Goal: Task Accomplishment & Management: Use online tool/utility

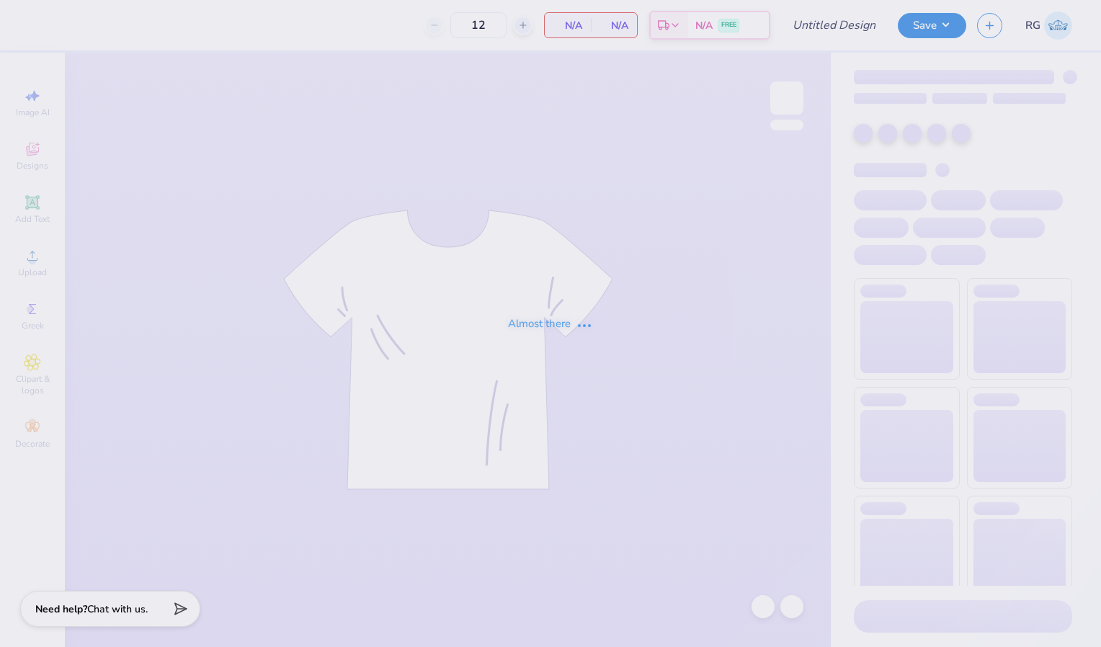
type input "[PERSON_NAME]- Genral Merch"
type input "50"
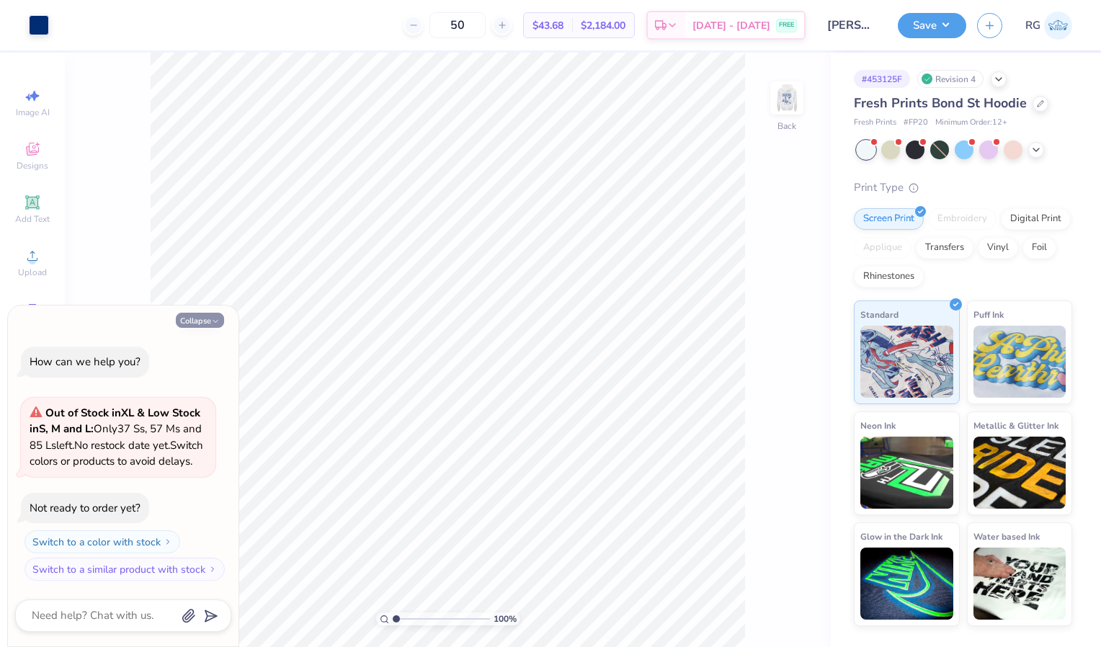
click at [189, 313] on button "Collapse" at bounding box center [200, 320] width 48 height 15
type textarea "x"
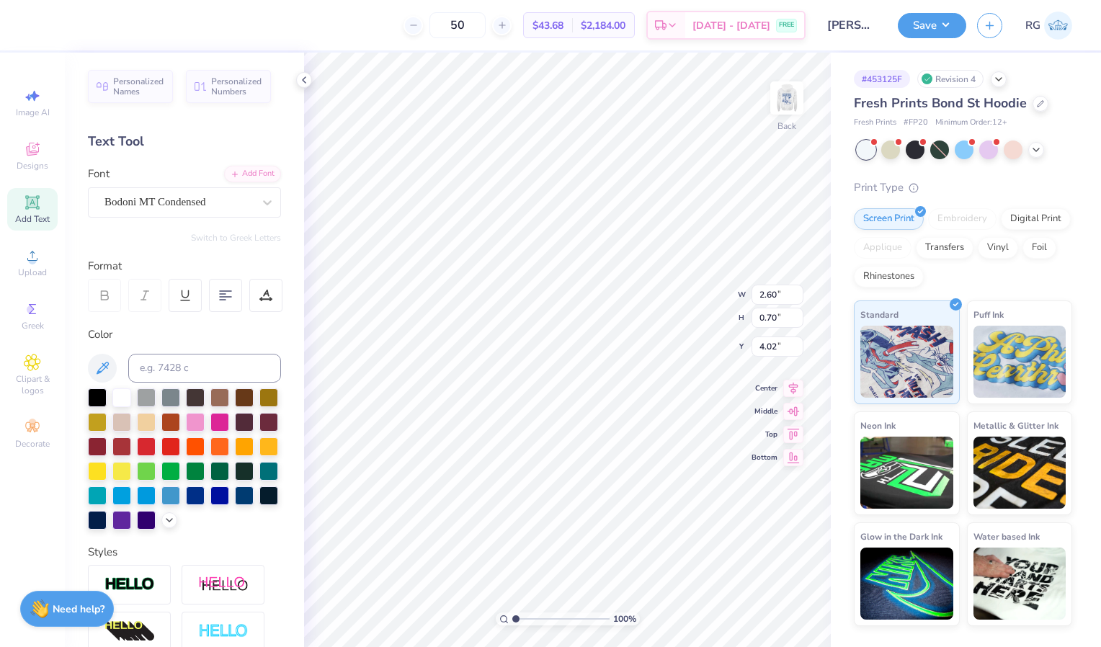
scroll to position [12, 4]
click at [260, 206] on icon at bounding box center [267, 202] width 14 height 14
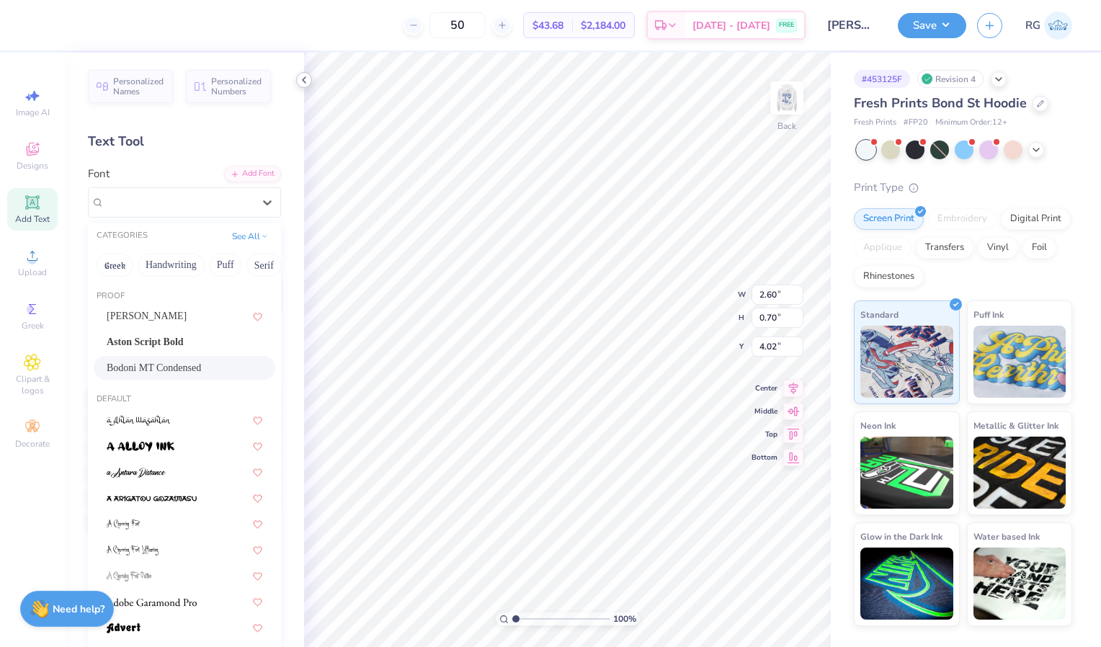
click at [302, 79] on icon at bounding box center [304, 80] width 12 height 12
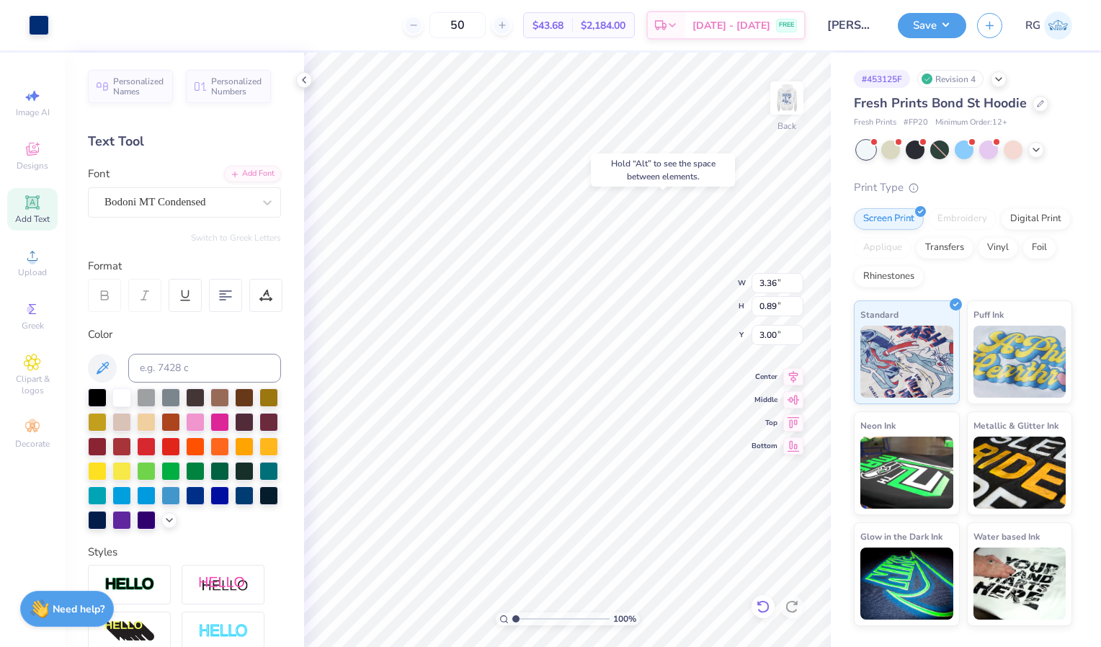
click at [761, 607] on icon at bounding box center [763, 607] width 14 height 14
type input "4.40"
type input "1.17"
type input "2.72"
type input "2.96"
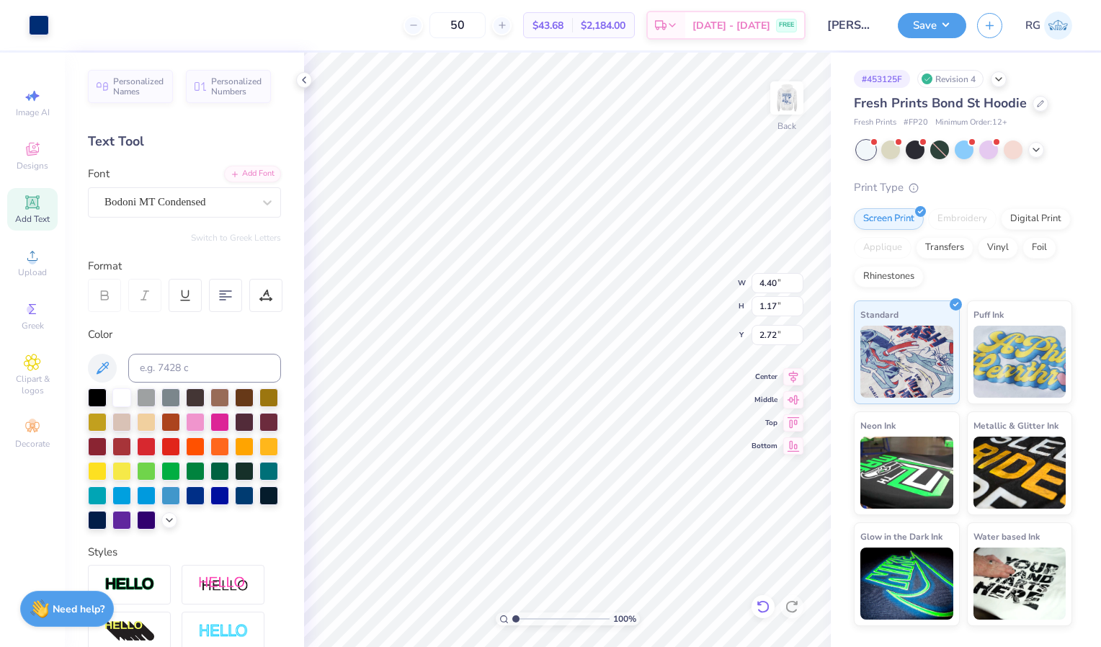
type input "0.92"
type input "4.83"
type input "2.40"
type input "1.26"
type input "4.49"
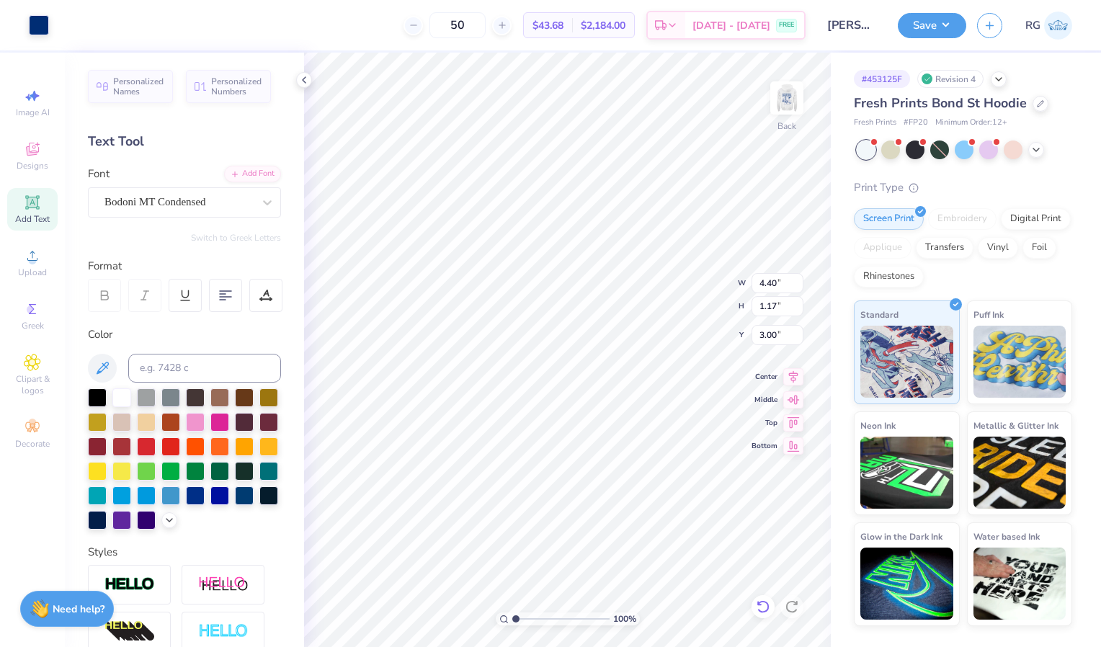
type input "3.00"
type input "5.97"
type input "1.59"
type input "2.58"
click at [791, 94] on img at bounding box center [787, 98] width 58 height 58
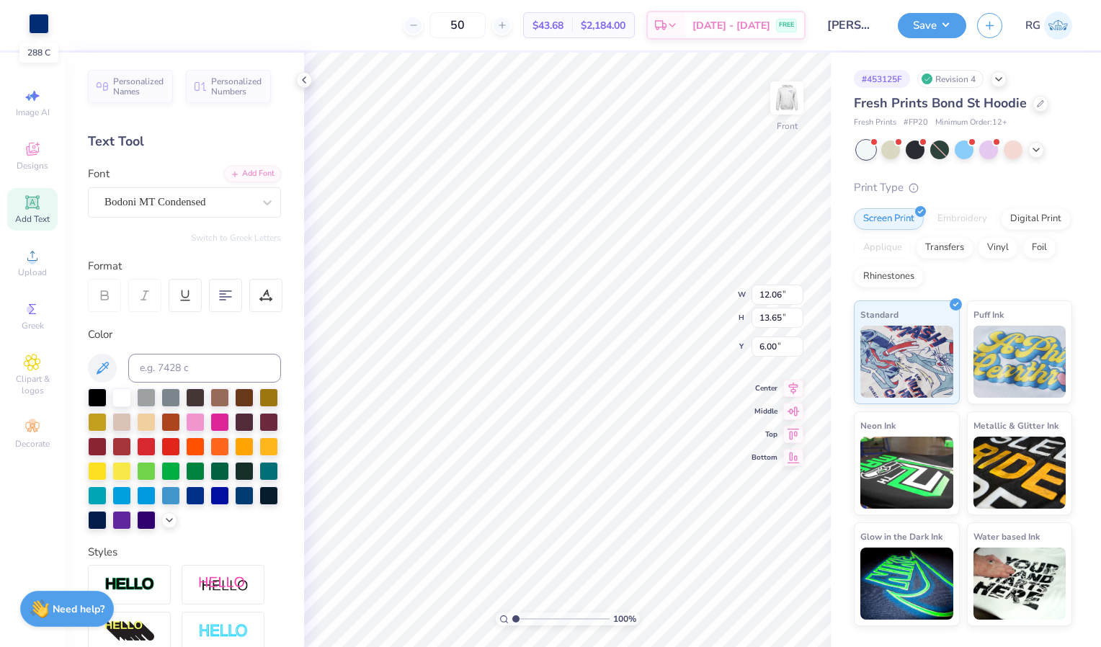
click at [34, 22] on div at bounding box center [39, 24] width 20 height 20
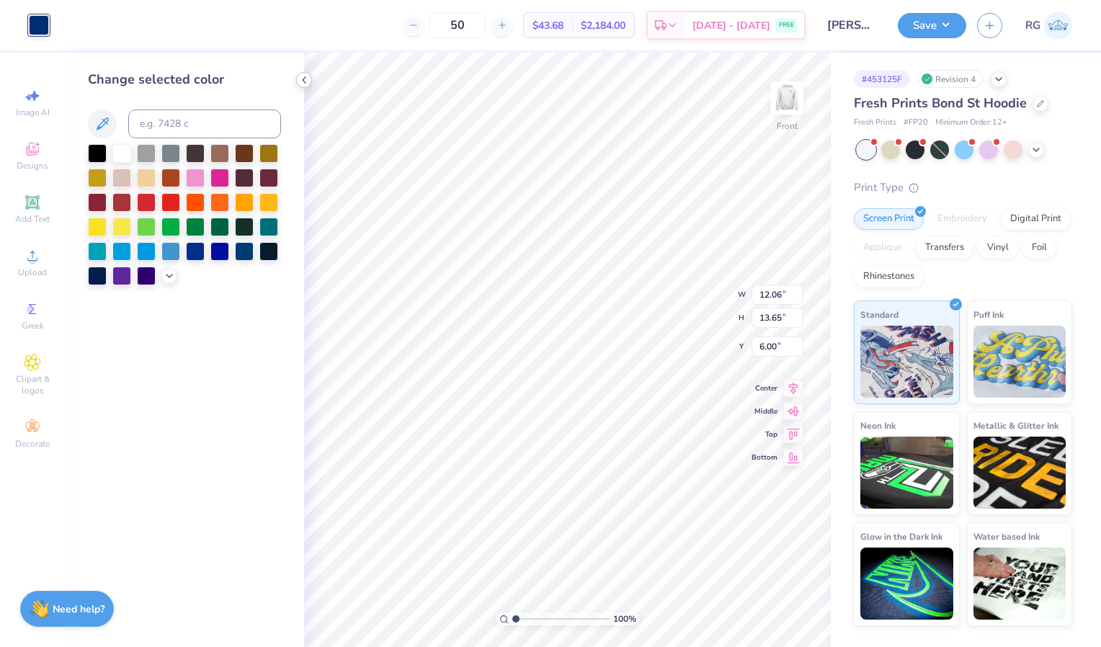
click at [303, 79] on polyline at bounding box center [304, 80] width 3 height 6
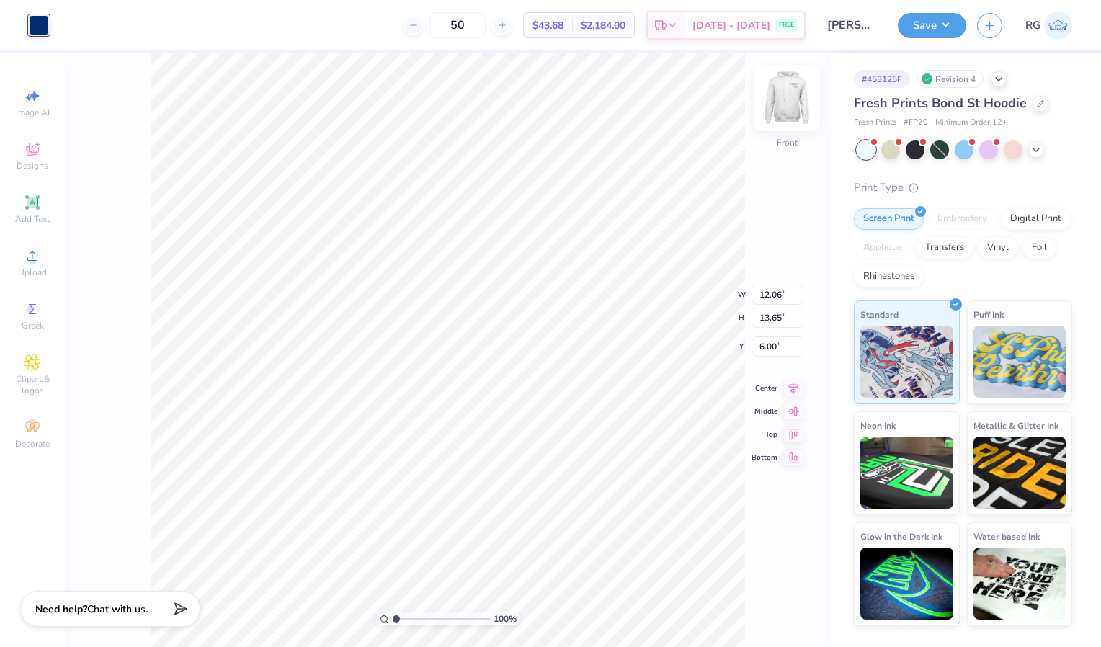
click at [799, 90] on img at bounding box center [787, 98] width 58 height 58
type input "4.54"
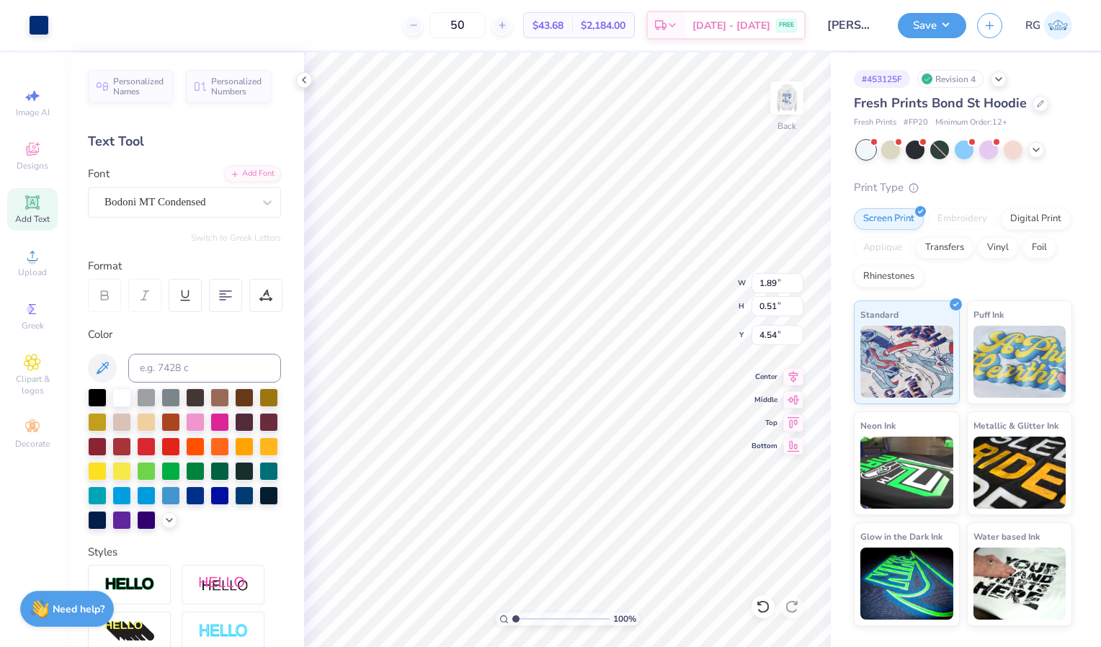
scroll to position [12, 1]
type input "5.12"
type input "5.00"
type input "5.97"
type input "0.64"
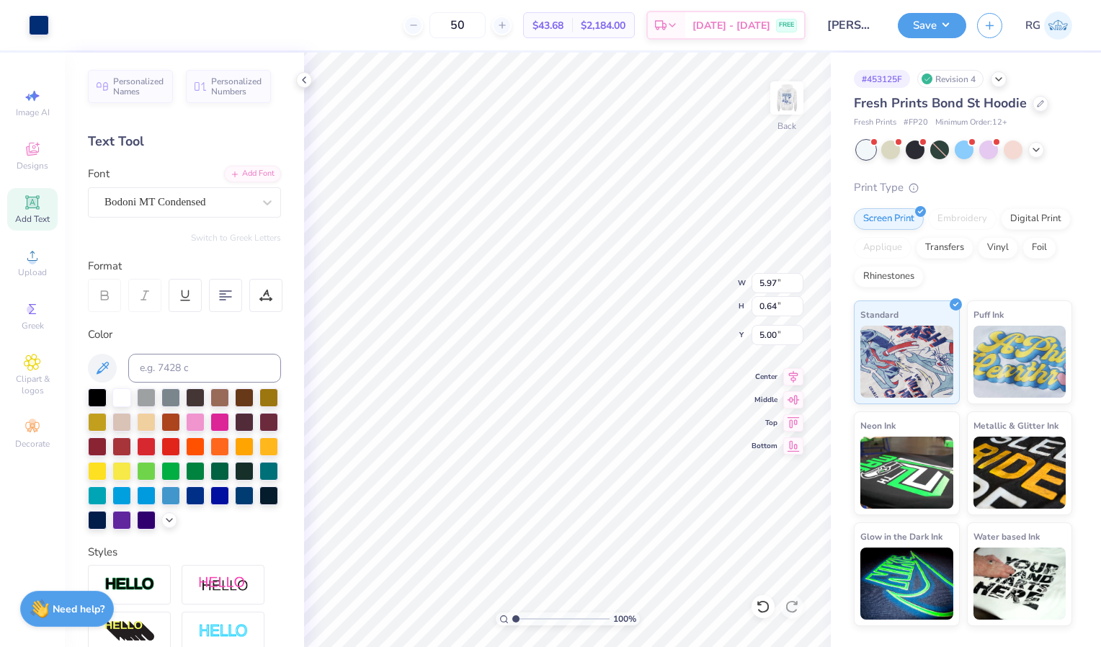
type input "2.58"
type input "5.12"
type input "3.31"
click at [927, 19] on button "Save" at bounding box center [932, 23] width 68 height 25
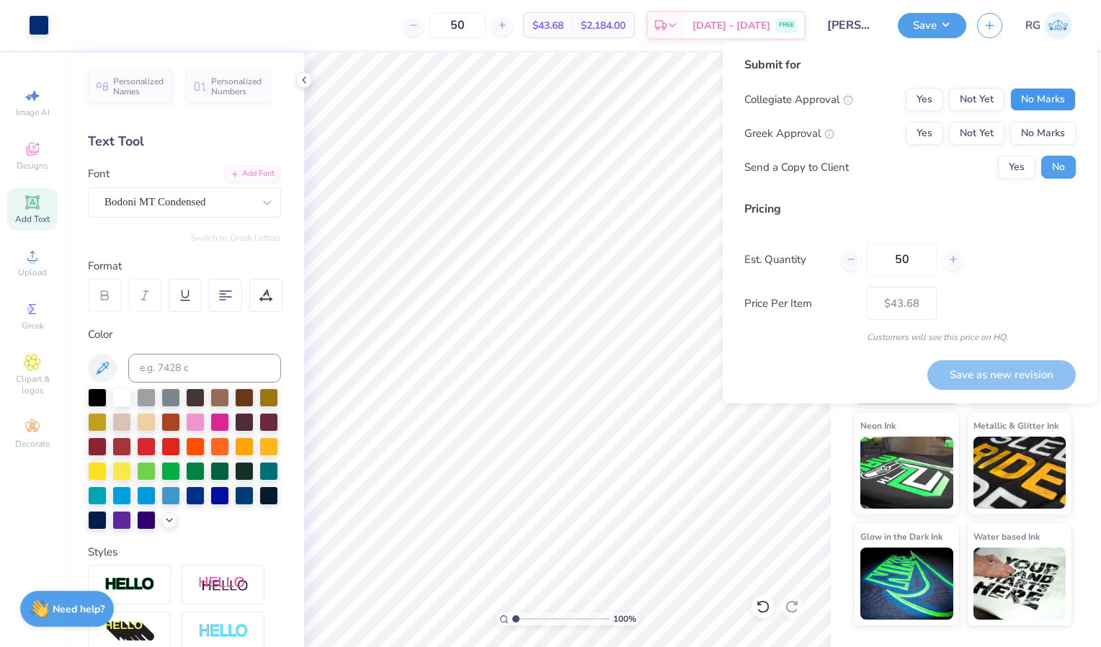
click at [1022, 97] on button "No Marks" at bounding box center [1044, 99] width 66 height 23
click at [926, 95] on button "Yes" at bounding box center [924, 99] width 37 height 23
click at [926, 123] on button "Yes" at bounding box center [924, 133] width 37 height 23
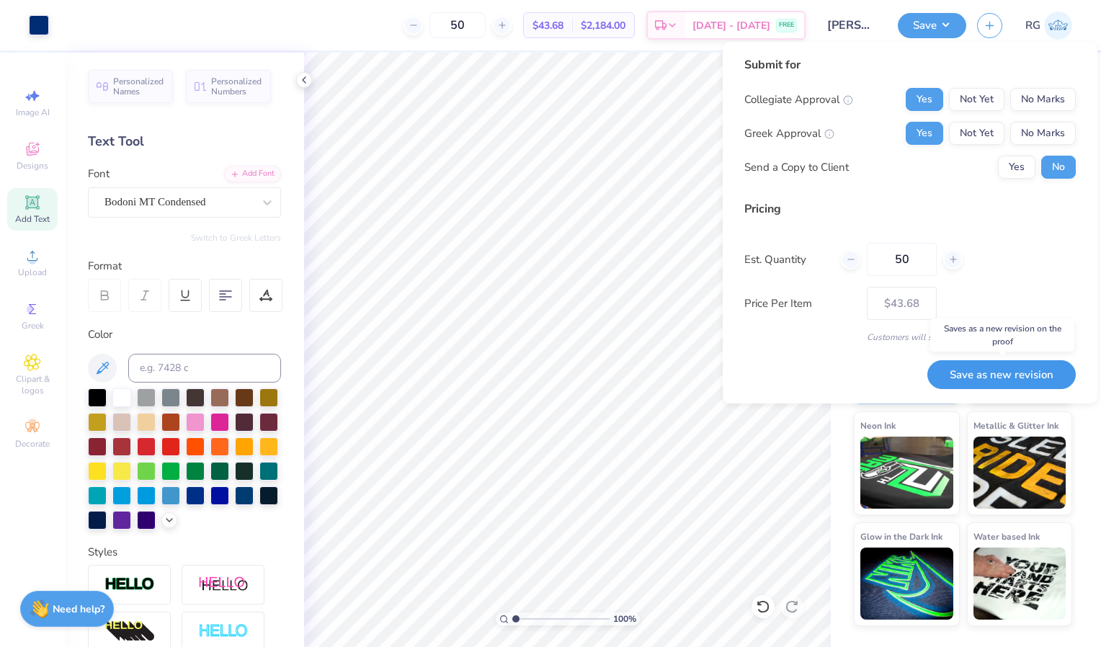
click at [987, 379] on button "Save as new revision" at bounding box center [1002, 375] width 149 height 30
type input "$43.68"
click at [486, 24] on input "50" at bounding box center [458, 25] width 56 height 26
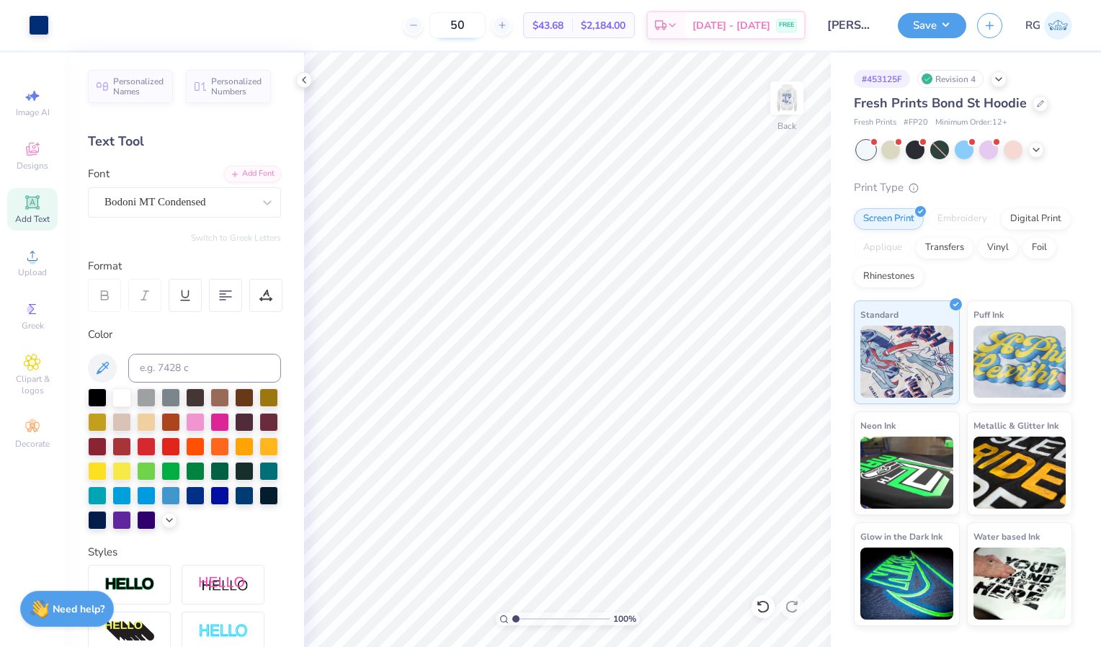
click at [478, 20] on input "50" at bounding box center [458, 25] width 56 height 26
click at [789, 102] on img at bounding box center [787, 98] width 58 height 58
click at [802, 112] on img at bounding box center [787, 98] width 58 height 58
click at [802, 102] on img at bounding box center [787, 98] width 58 height 58
click at [799, 103] on img at bounding box center [787, 98] width 58 height 58
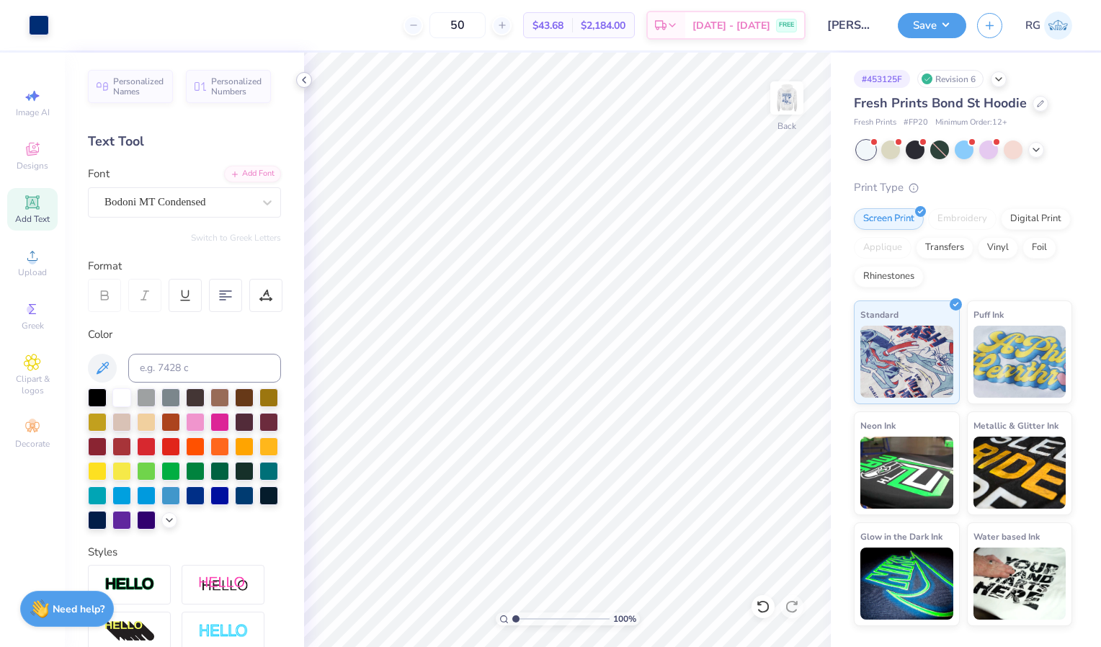
click at [306, 83] on polyline at bounding box center [304, 80] width 3 height 6
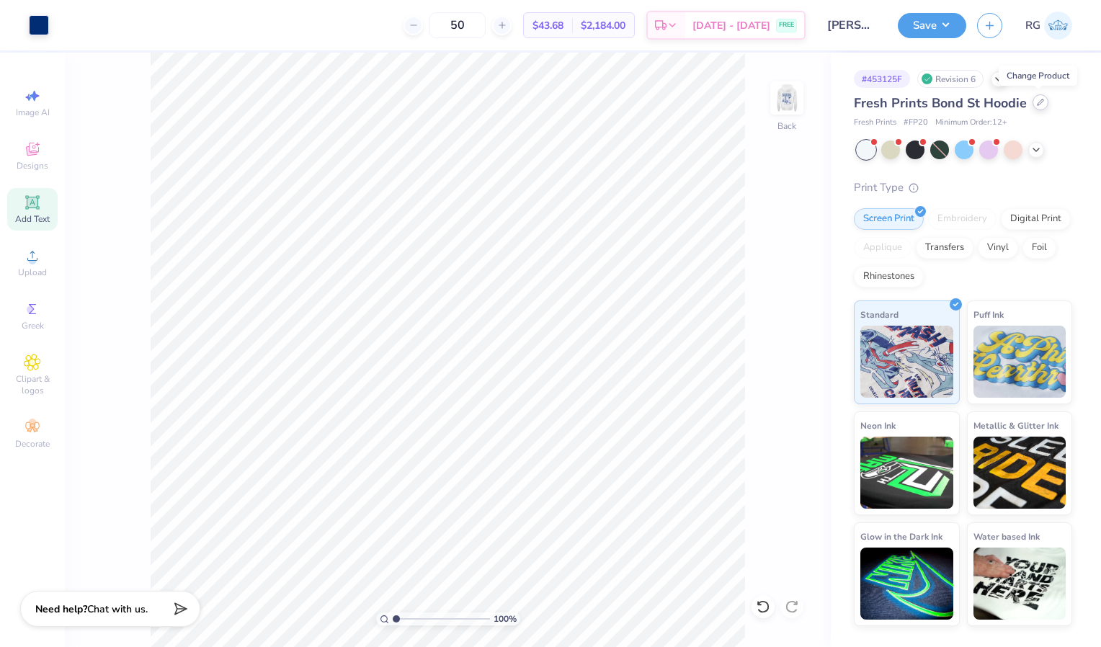
click at [1040, 105] on icon at bounding box center [1040, 102] width 7 height 7
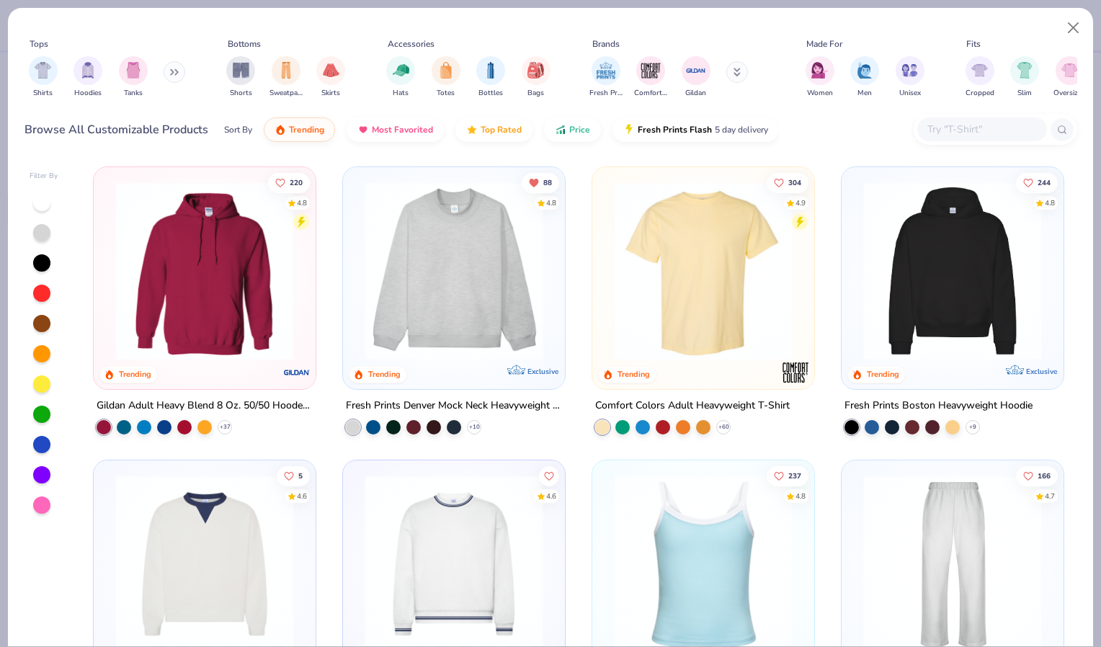
click at [954, 121] on input "text" at bounding box center [981, 129] width 111 height 17
click at [246, 286] on div at bounding box center [11, 271] width 579 height 179
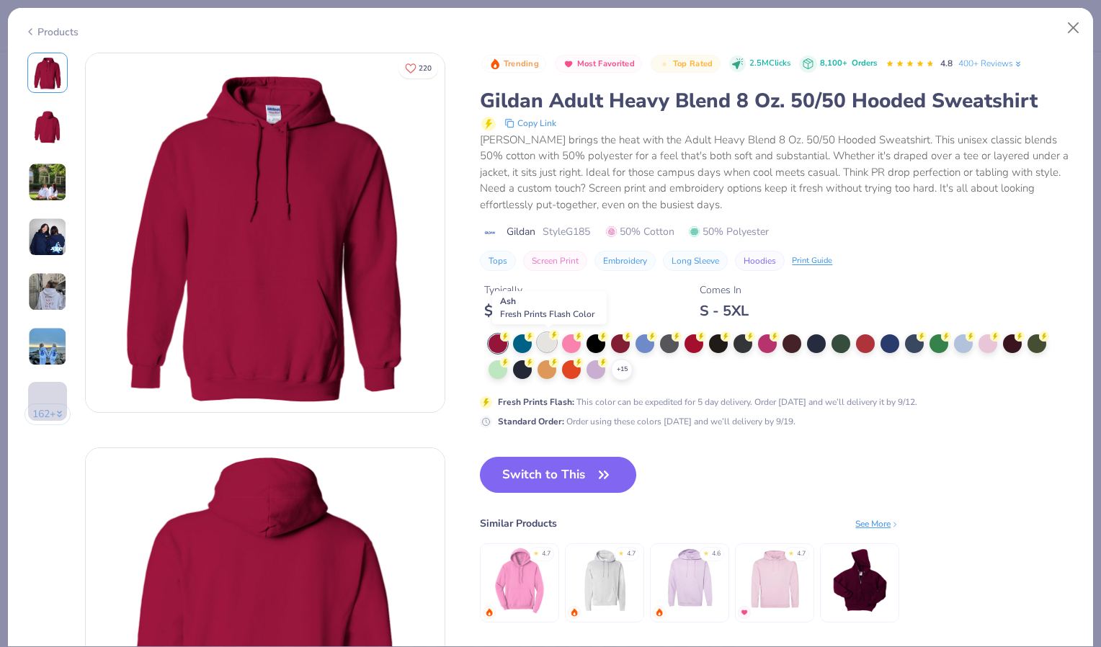
click at [548, 338] on div at bounding box center [547, 342] width 19 height 19
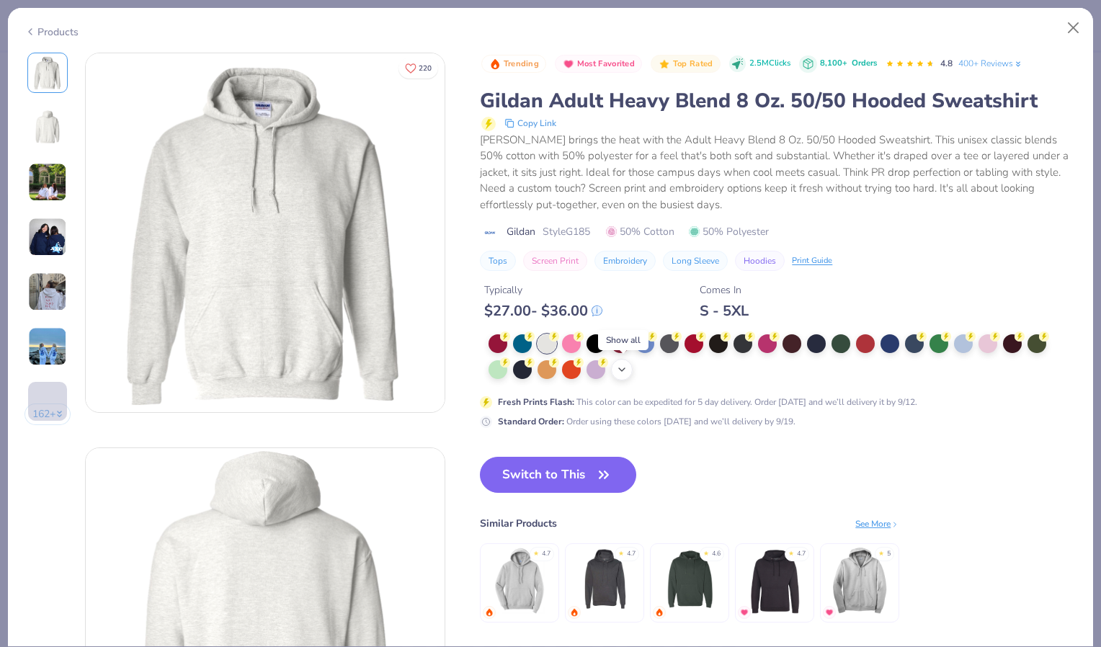
click at [619, 368] on icon at bounding box center [622, 370] width 12 height 12
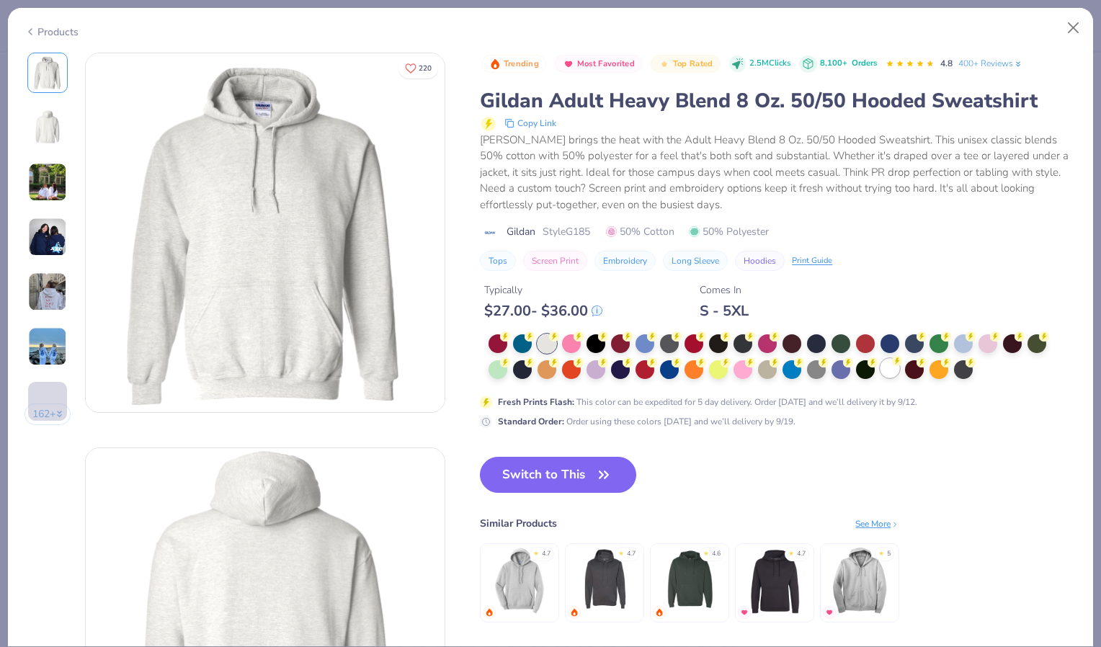
click at [893, 368] on div at bounding box center [890, 368] width 19 height 19
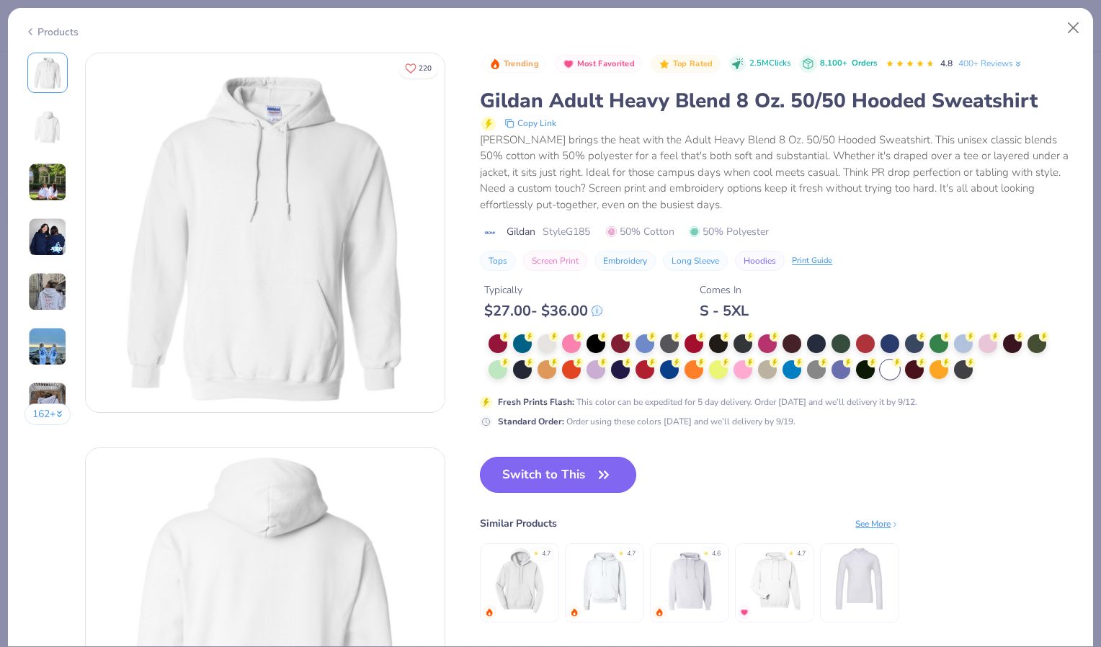
click at [592, 476] on button "Switch to This" at bounding box center [558, 475] width 156 height 36
click at [578, 474] on button "Switch to This" at bounding box center [558, 475] width 156 height 36
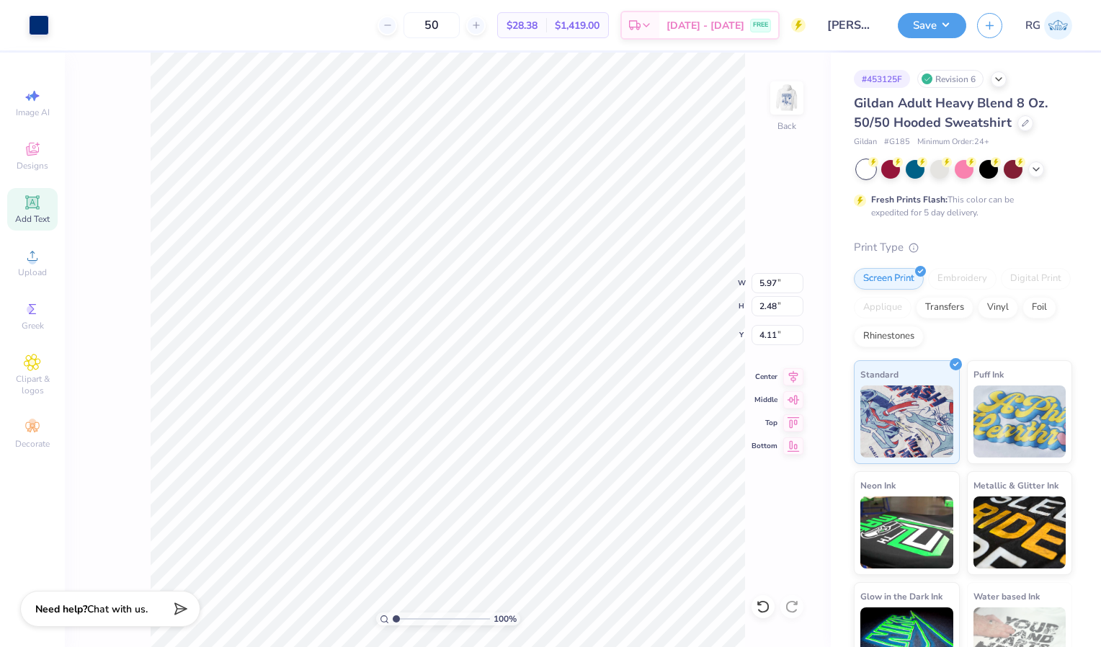
type input "4.11"
click at [786, 102] on img at bounding box center [787, 98] width 58 height 58
click at [41, 27] on div at bounding box center [39, 24] width 20 height 20
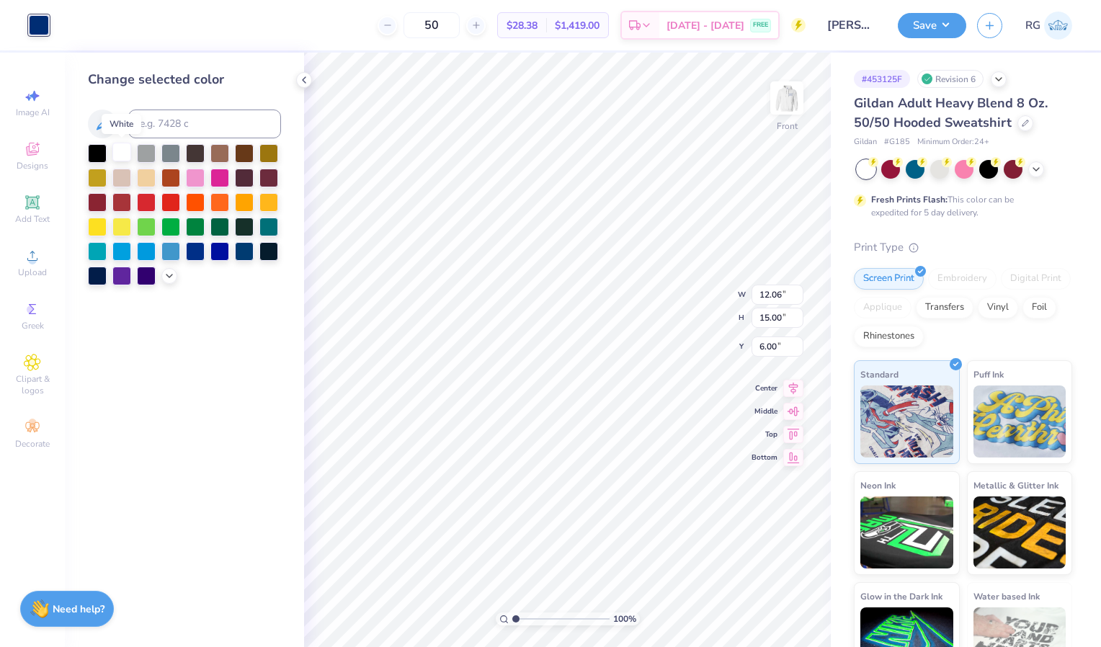
click at [122, 154] on div at bounding box center [121, 152] width 19 height 19
click at [791, 98] on img at bounding box center [787, 98] width 58 height 58
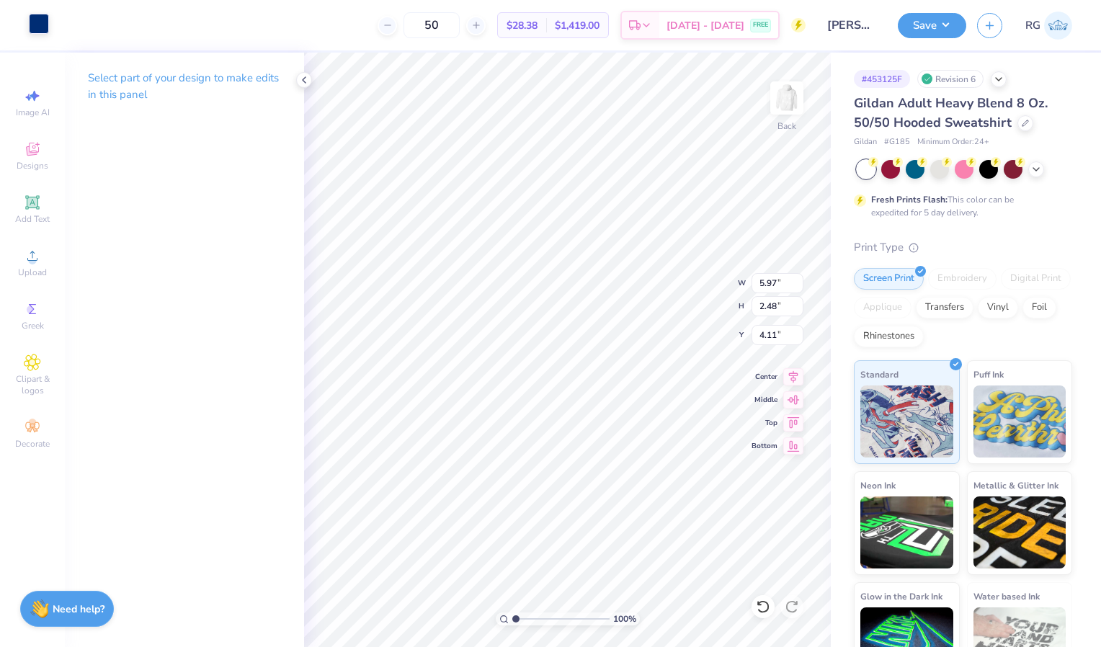
click at [35, 22] on div at bounding box center [39, 24] width 20 height 20
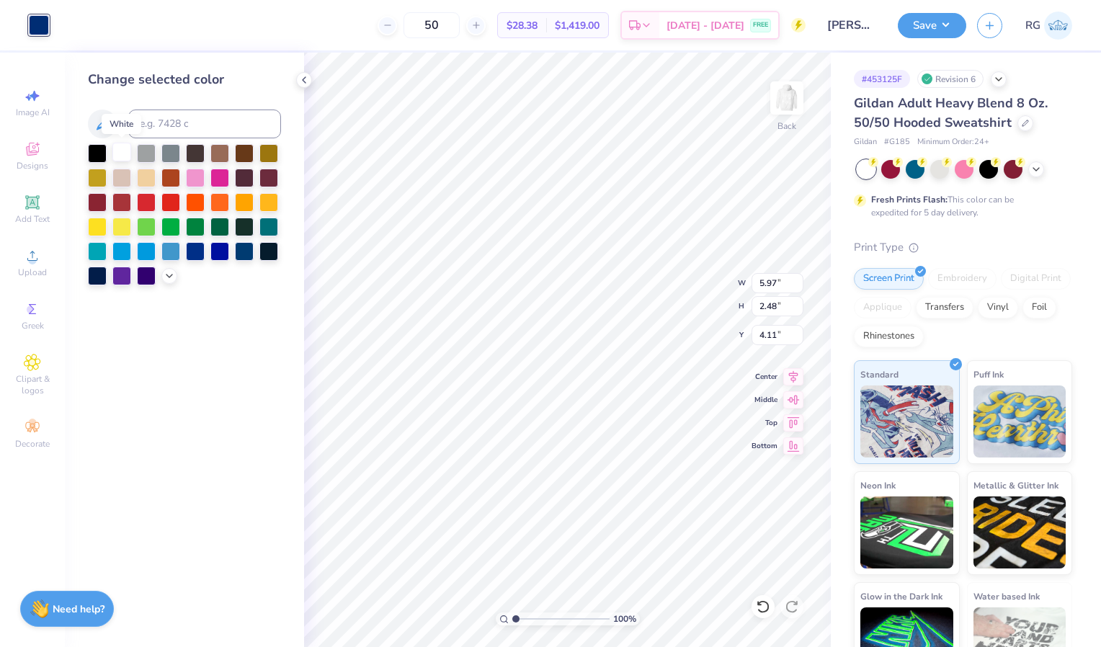
click at [119, 157] on div at bounding box center [121, 152] width 19 height 19
click at [1037, 169] on polyline at bounding box center [1037, 168] width 6 height 3
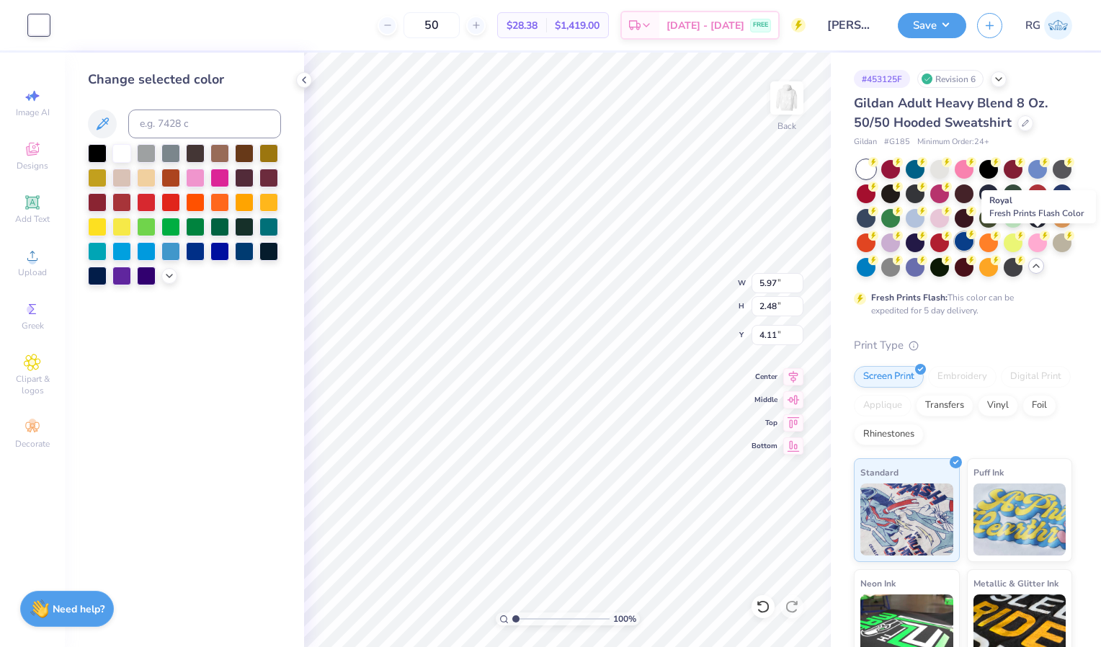
click at [974, 245] on div at bounding box center [964, 241] width 19 height 19
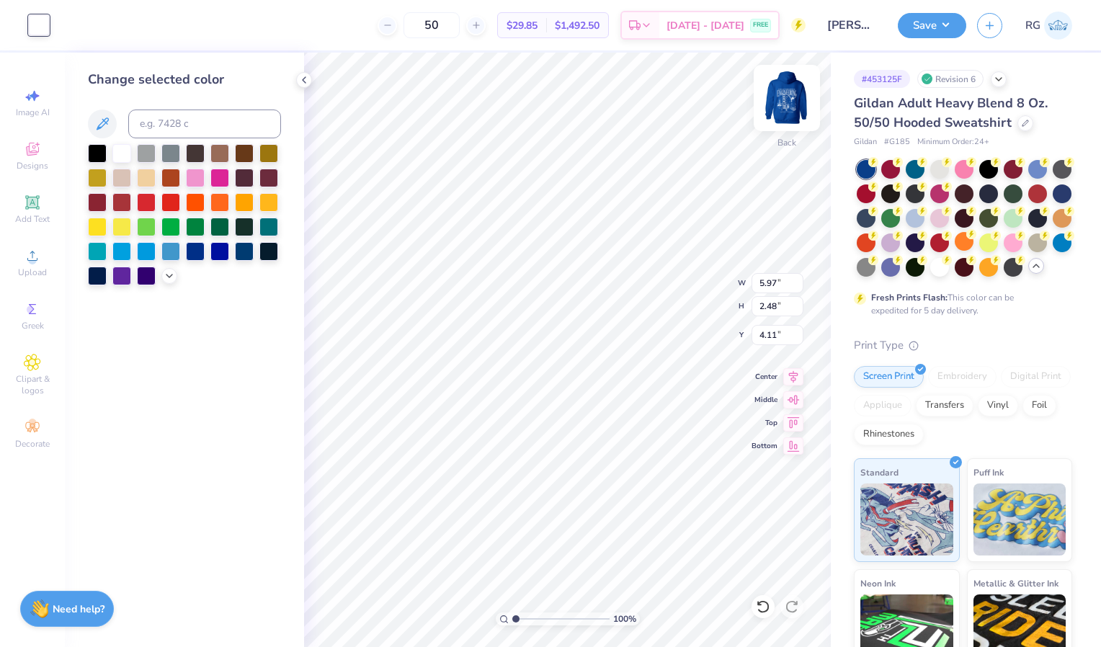
click at [787, 96] on img at bounding box center [787, 98] width 58 height 58
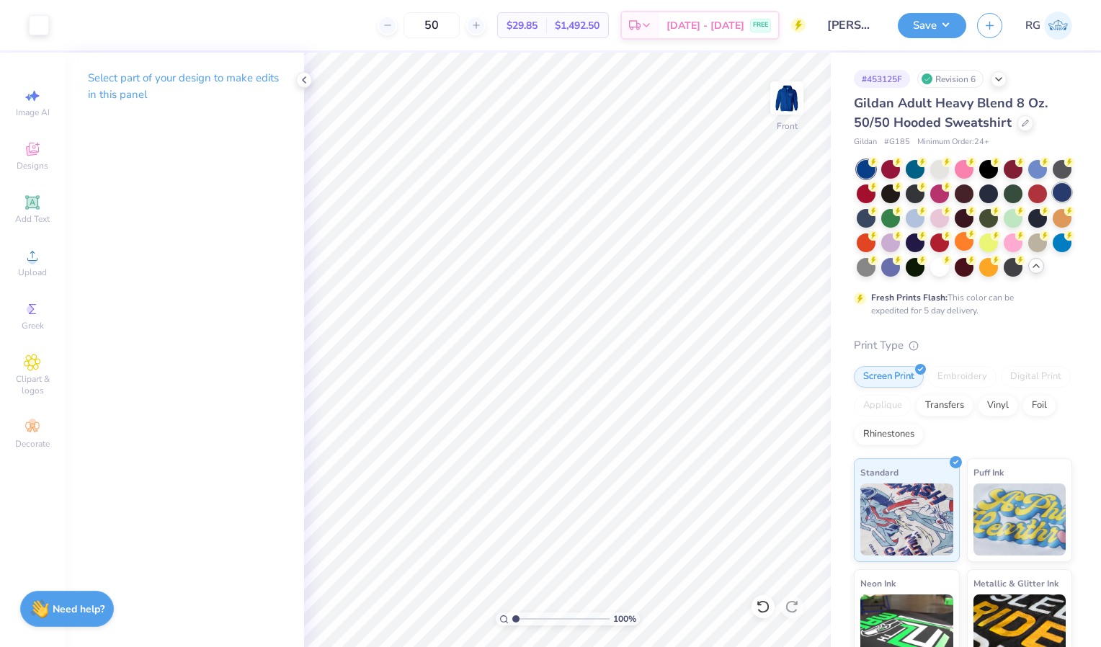
click at [1053, 202] on div at bounding box center [1062, 192] width 19 height 19
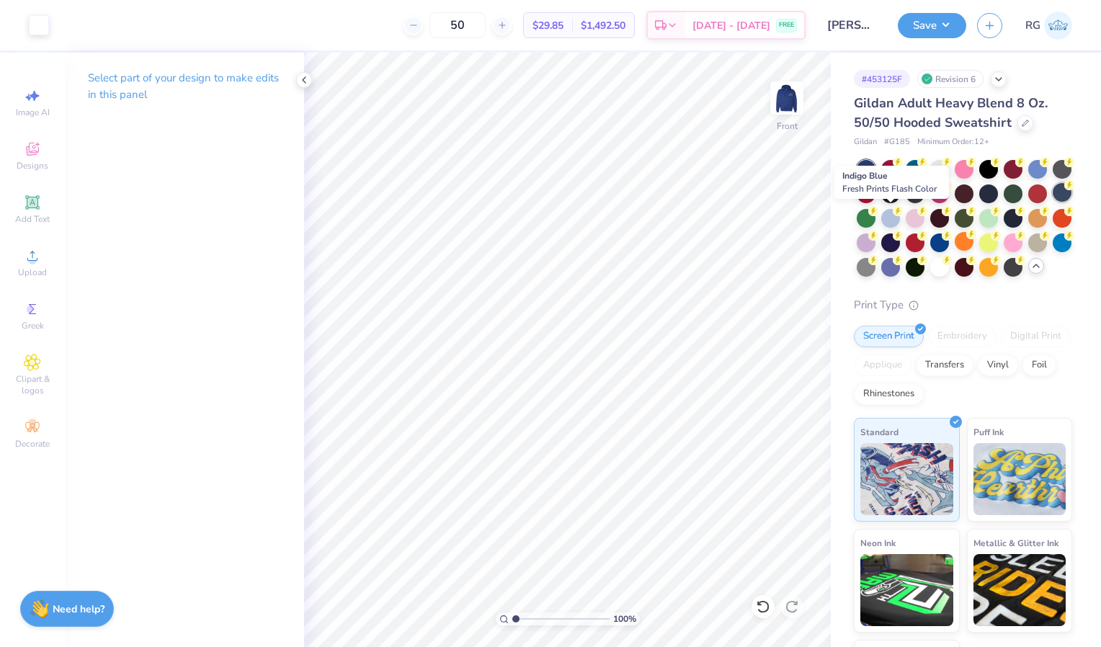
click at [1053, 202] on div at bounding box center [1062, 192] width 19 height 19
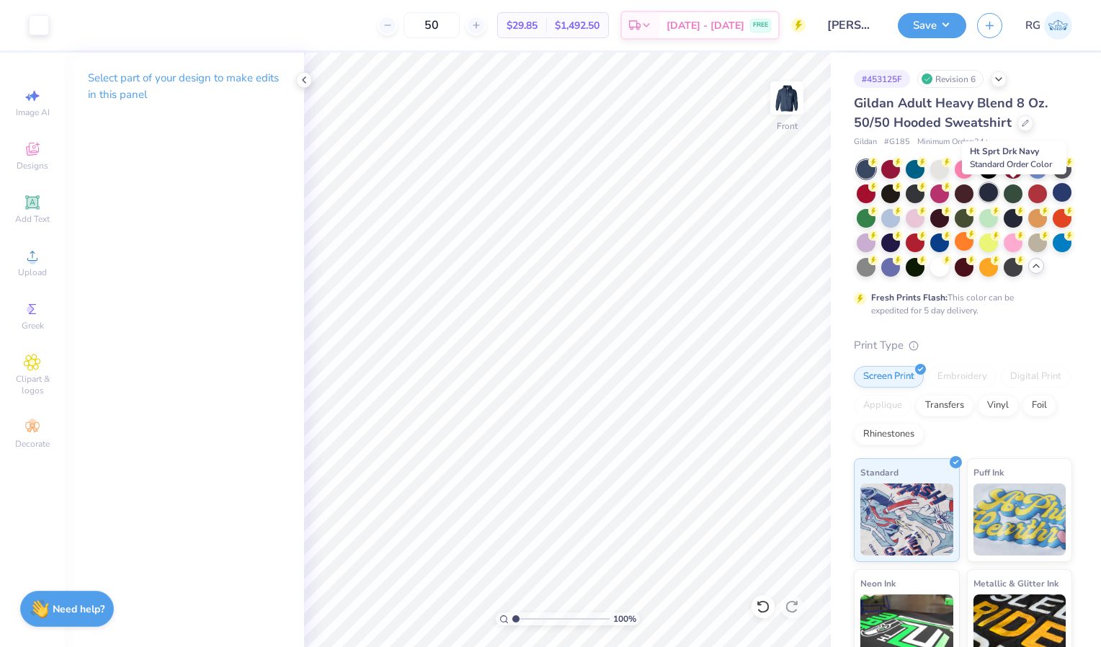
click at [998, 198] on div at bounding box center [989, 192] width 19 height 19
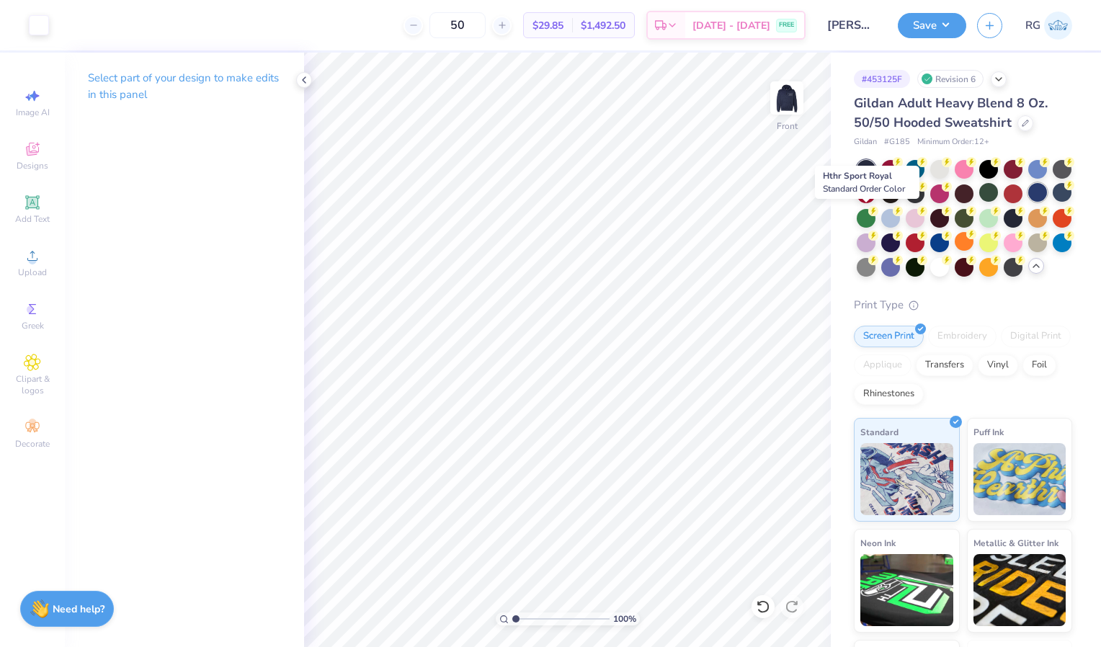
click at [1029, 202] on div at bounding box center [1038, 192] width 19 height 19
click at [796, 103] on img at bounding box center [787, 98] width 58 height 58
click at [1001, 82] on icon at bounding box center [999, 78] width 12 height 12
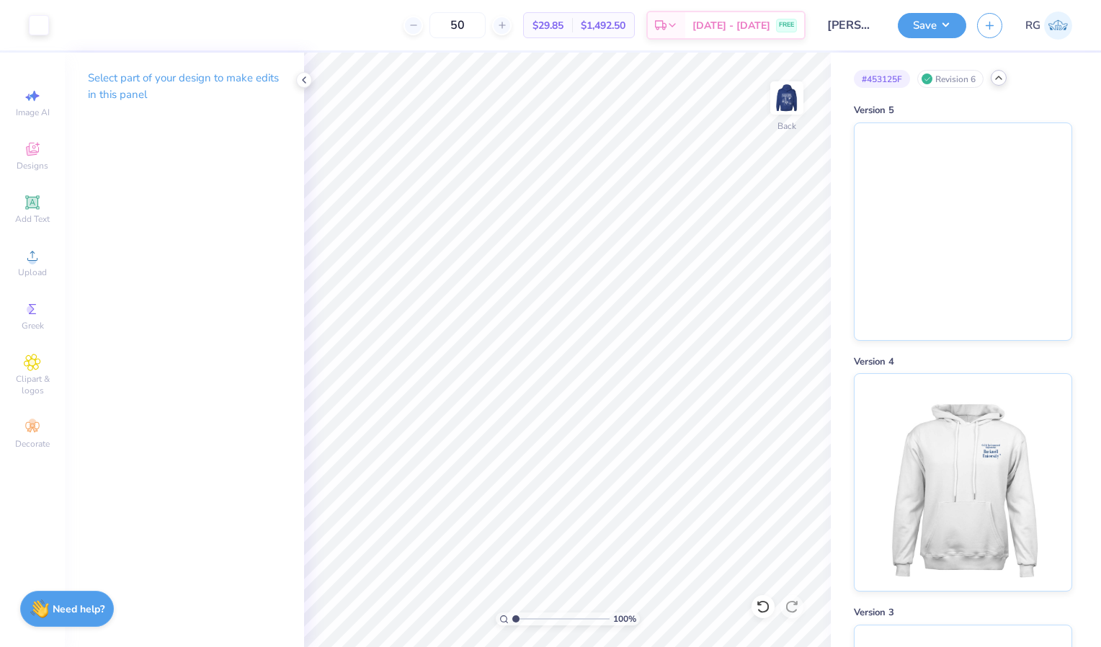
click at [1000, 85] on div at bounding box center [999, 78] width 16 height 16
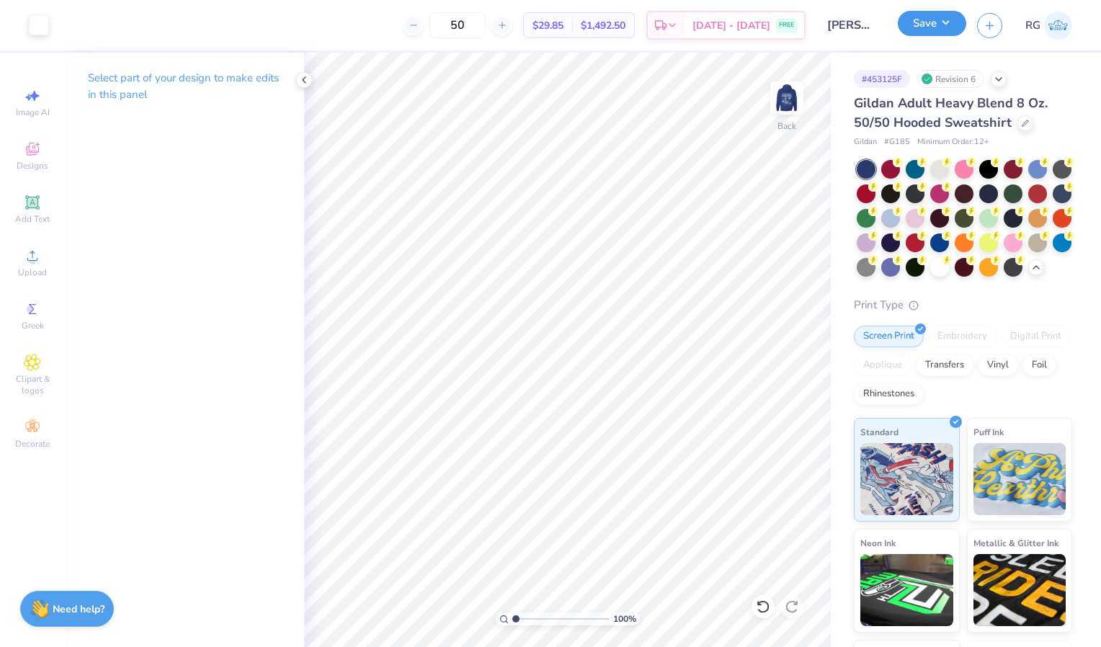
click at [922, 19] on button "Save" at bounding box center [932, 23] width 68 height 25
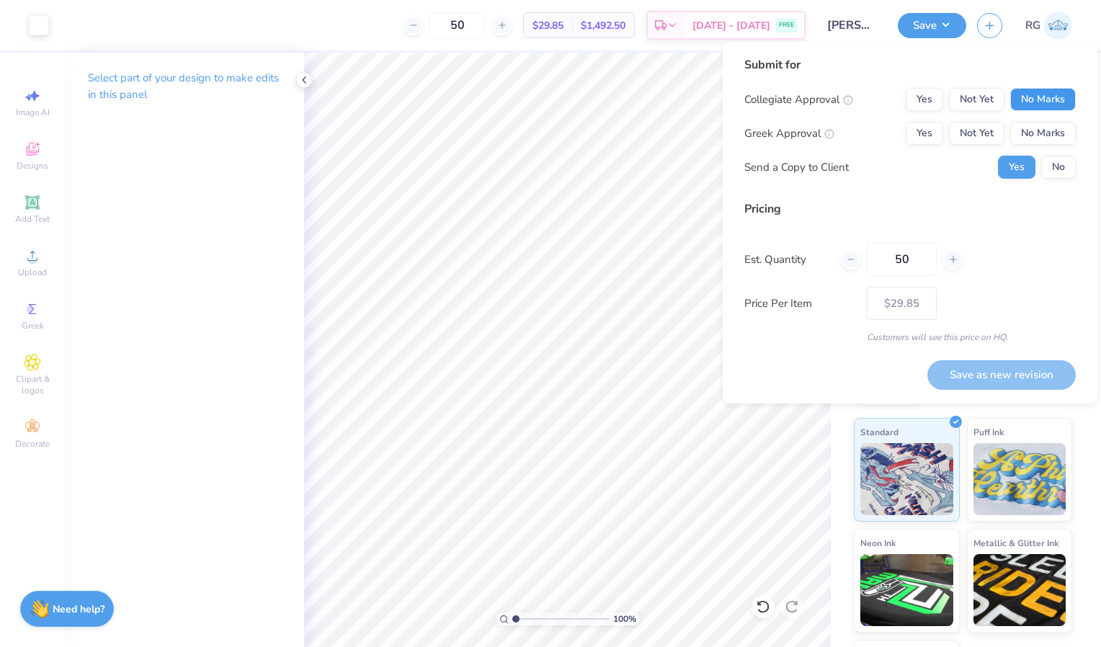
click at [1038, 97] on button "No Marks" at bounding box center [1044, 99] width 66 height 23
click at [913, 125] on button "Yes" at bounding box center [924, 133] width 37 height 23
click at [923, 102] on button "Yes" at bounding box center [924, 99] width 37 height 23
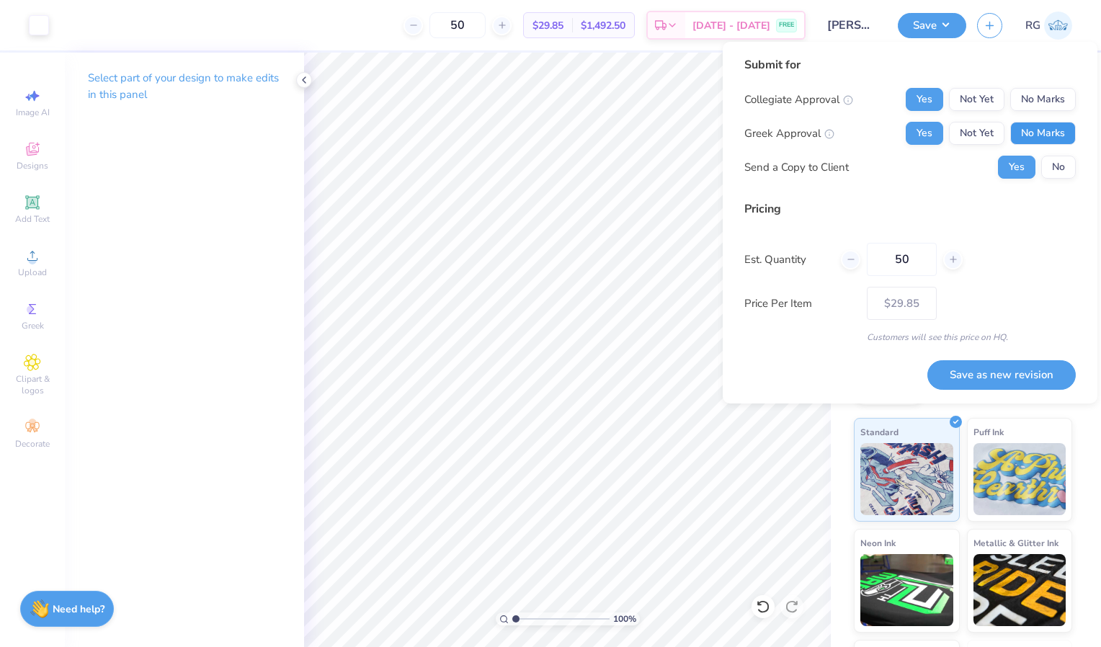
click at [1034, 129] on button "No Marks" at bounding box center [1044, 133] width 66 height 23
click at [998, 377] on button "Save as new revision" at bounding box center [1002, 375] width 149 height 30
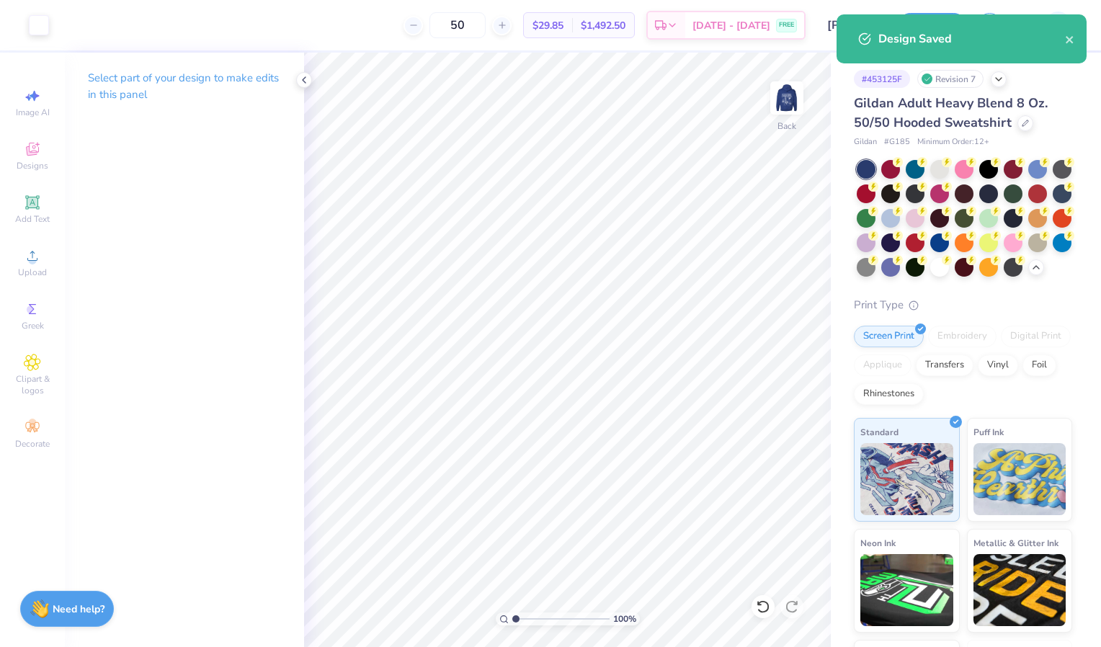
type input "– –"
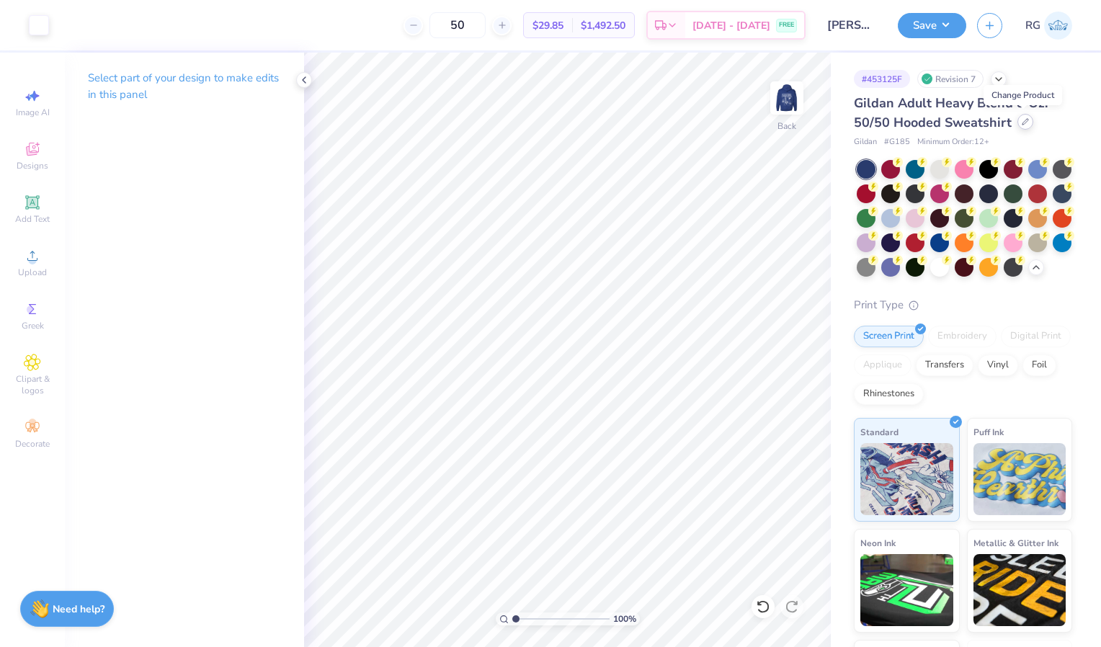
click at [1022, 124] on icon at bounding box center [1025, 121] width 7 height 7
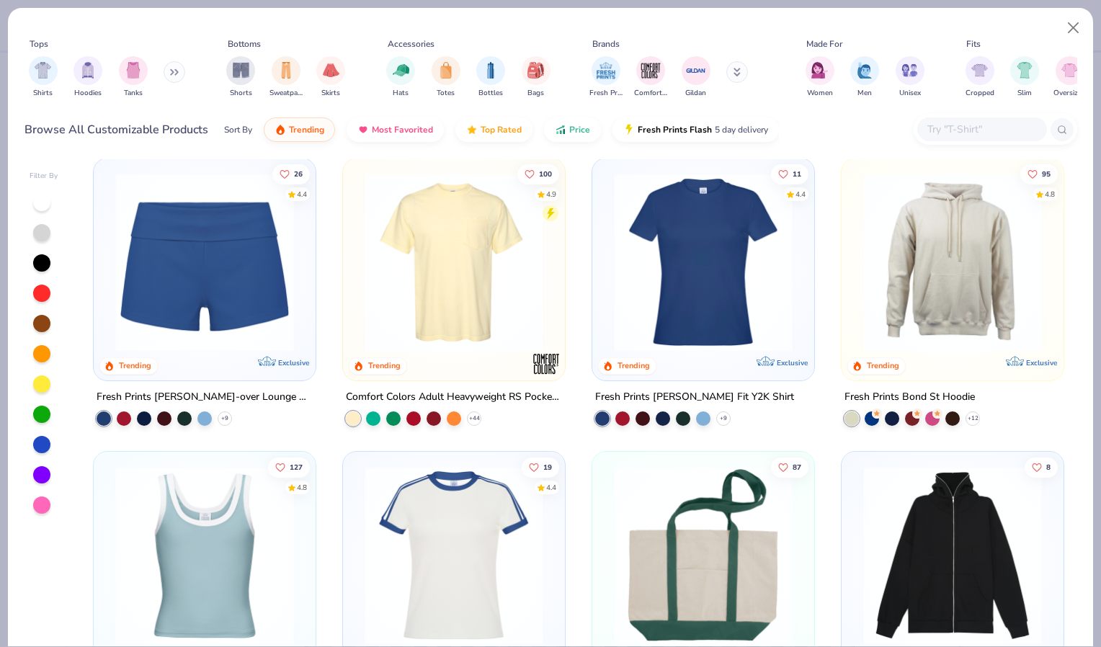
scroll to position [1184, 0]
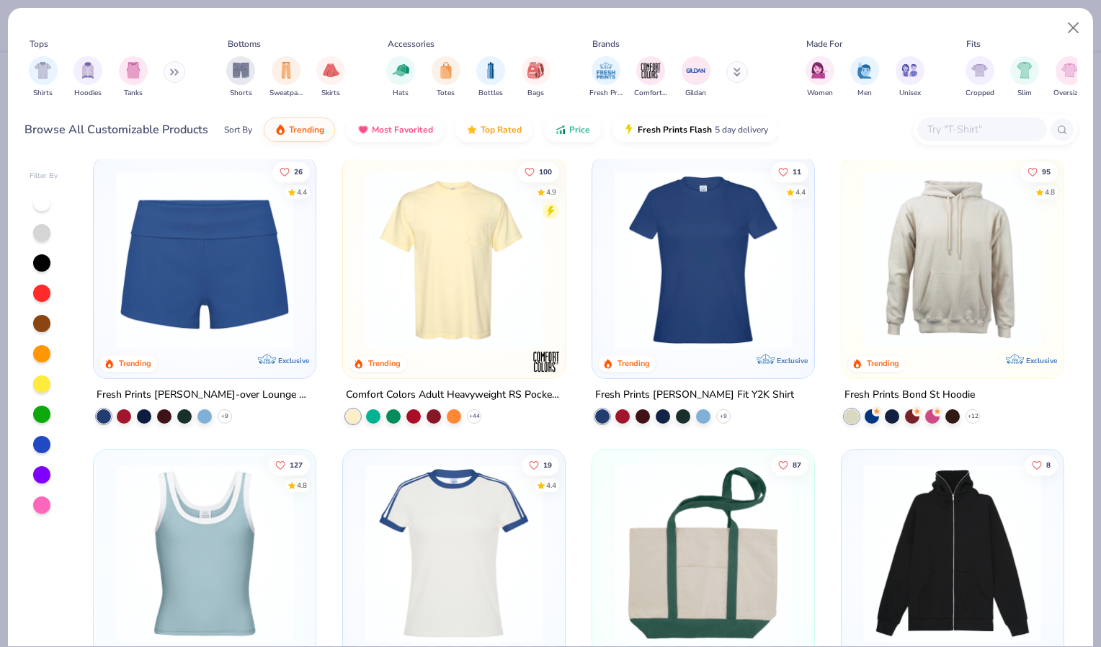
click at [947, 252] on img at bounding box center [952, 260] width 193 height 179
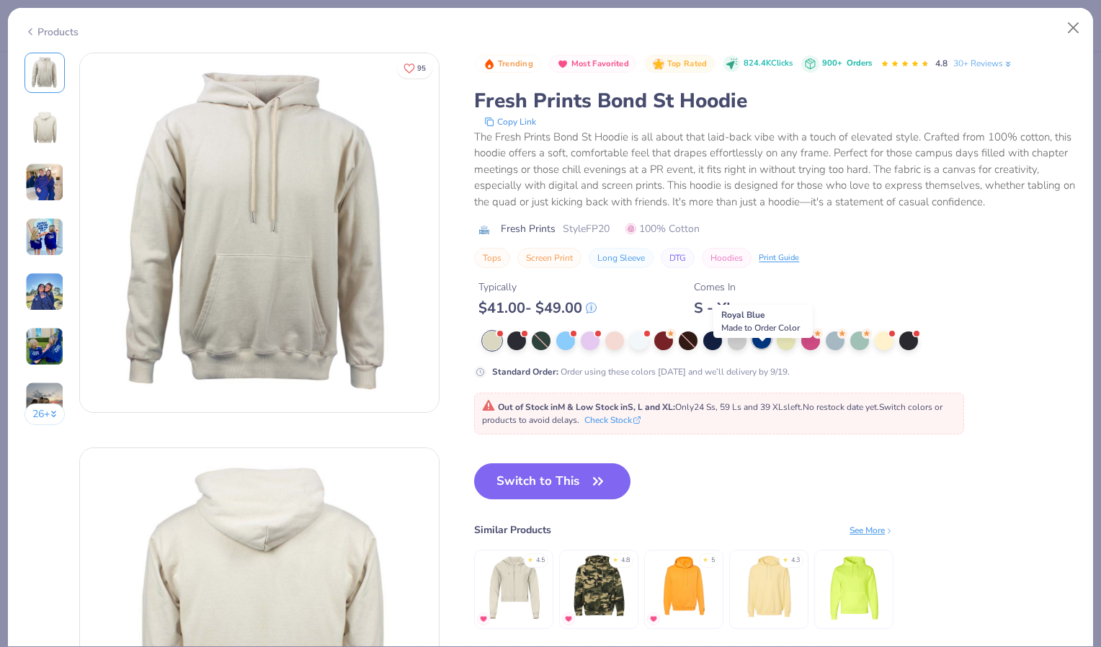
click at [766, 349] on div at bounding box center [762, 339] width 19 height 19
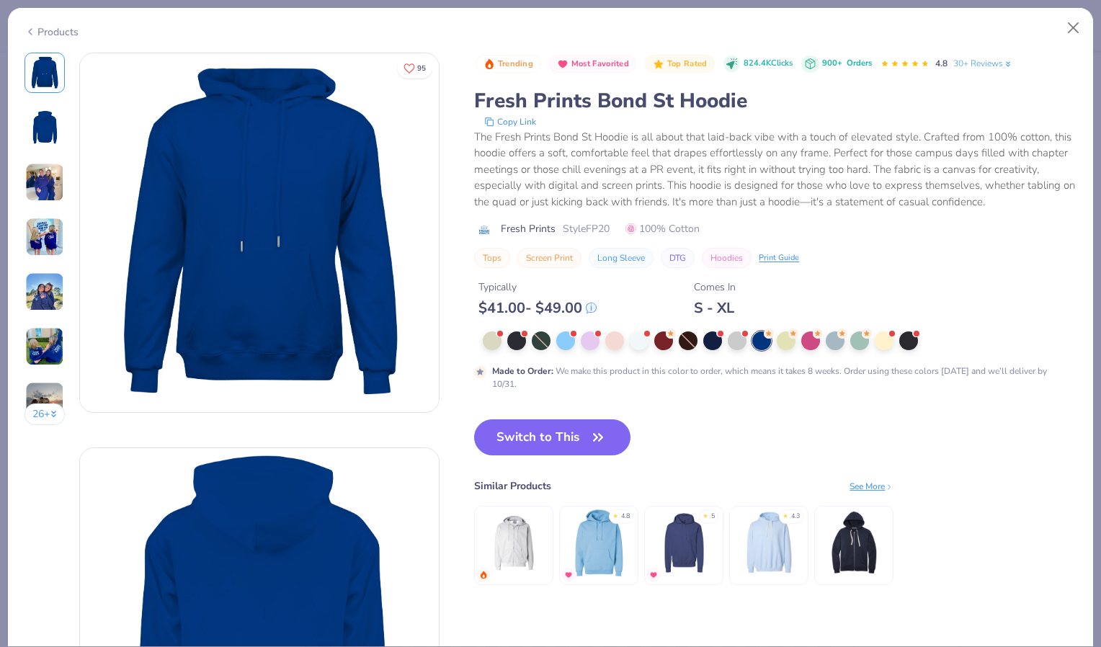
click at [50, 28] on div "Products" at bounding box center [52, 32] width 54 height 15
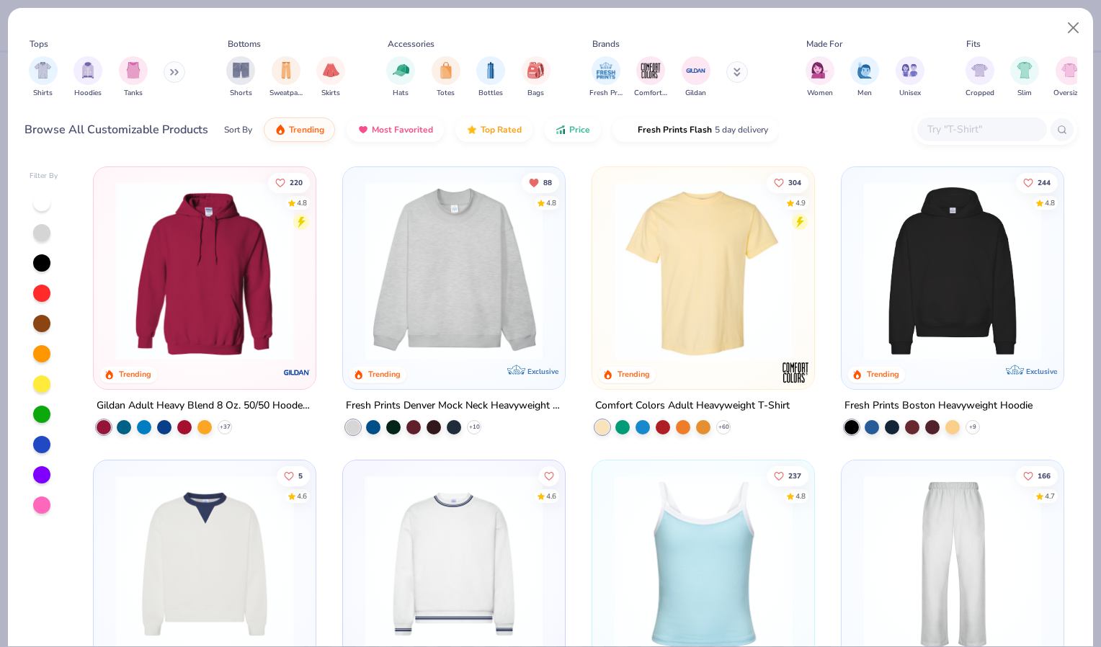
click at [962, 118] on div at bounding box center [983, 130] width 130 height 24
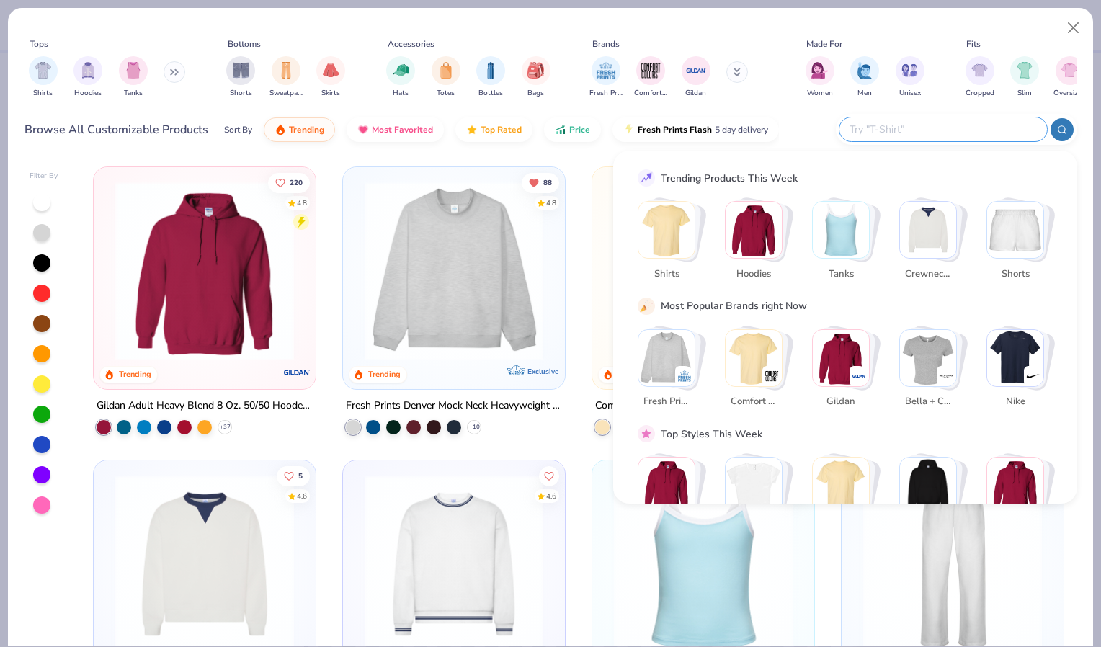
click at [962, 121] on input "text" at bounding box center [942, 129] width 189 height 17
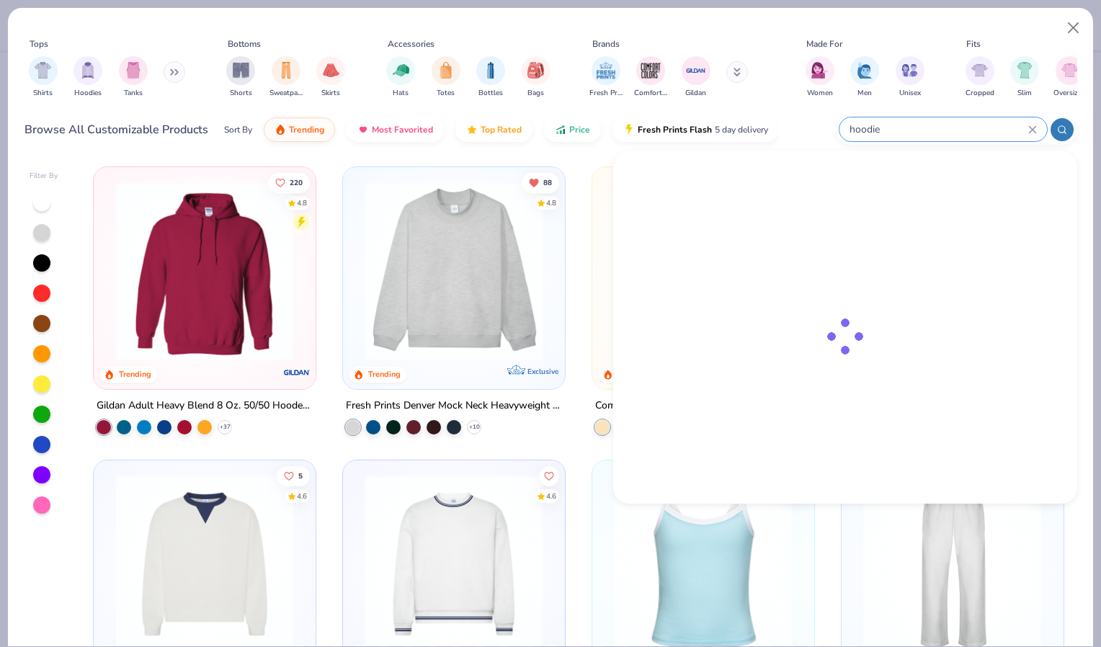
type input "hoodie"
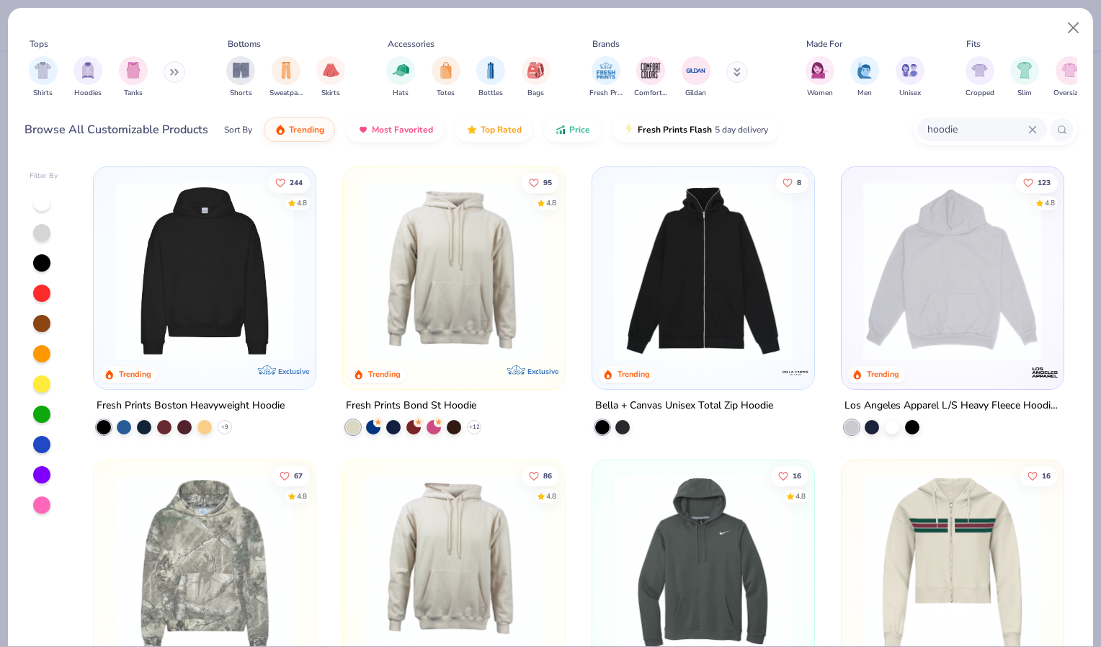
click at [217, 268] on img at bounding box center [204, 271] width 193 height 179
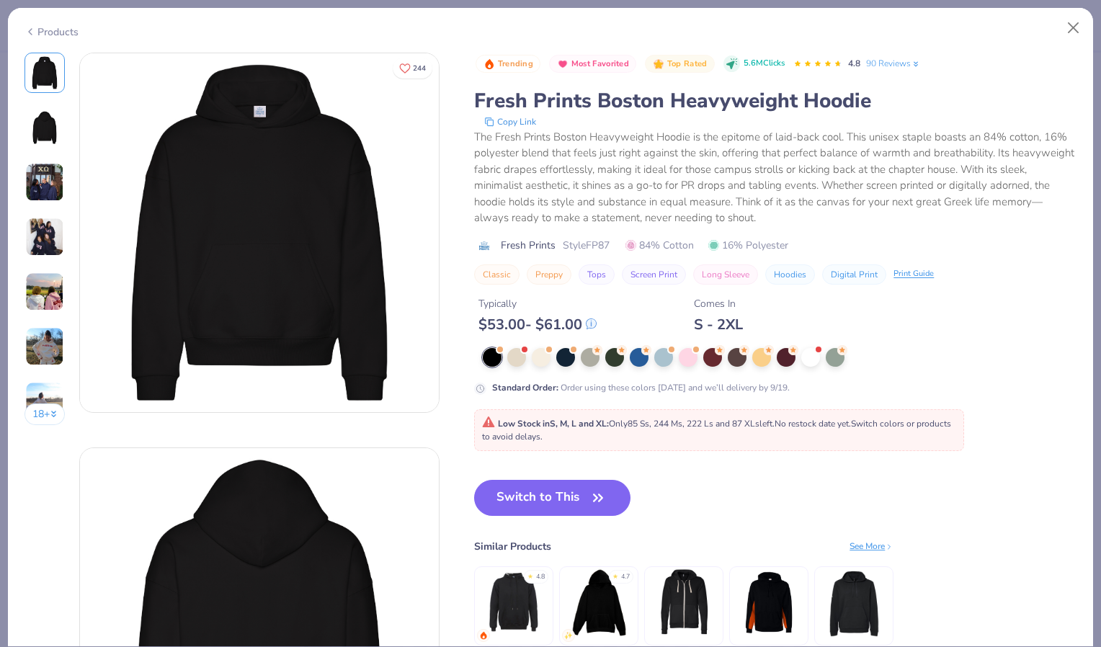
click at [30, 28] on icon at bounding box center [31, 31] width 12 height 17
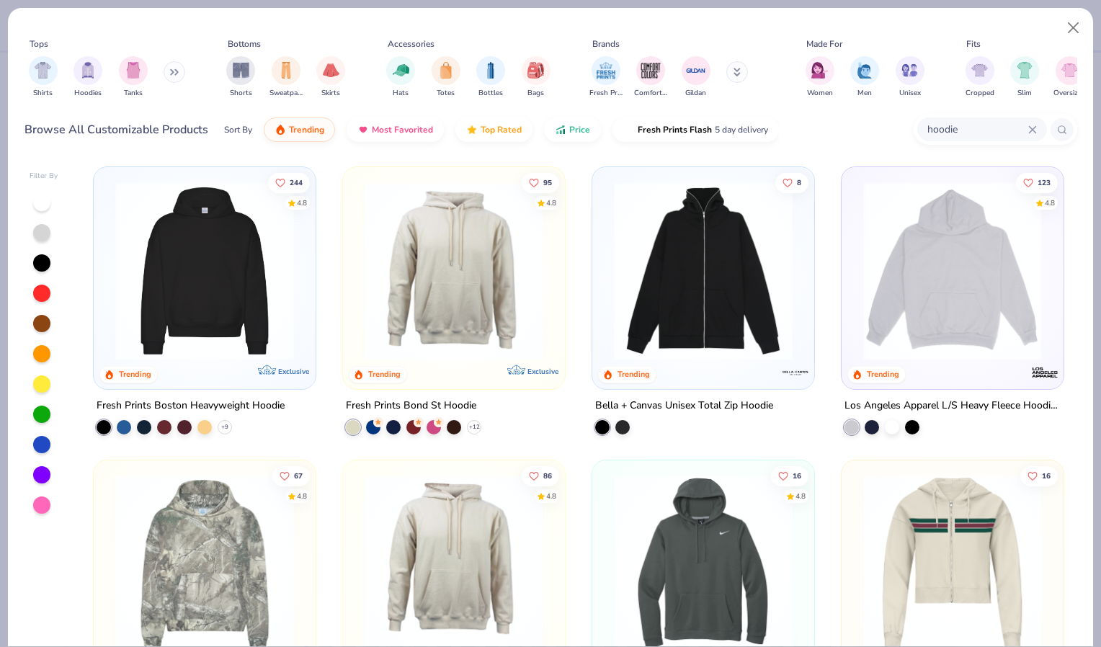
click at [215, 281] on img at bounding box center [204, 271] width 193 height 179
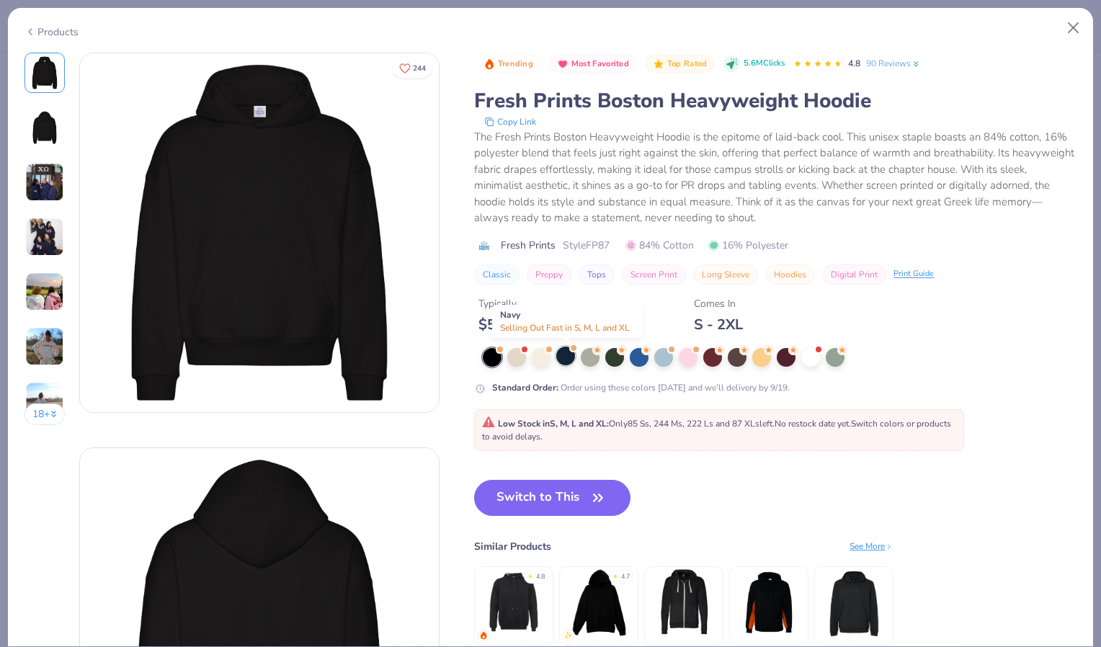
click at [569, 359] on div at bounding box center [566, 356] width 19 height 19
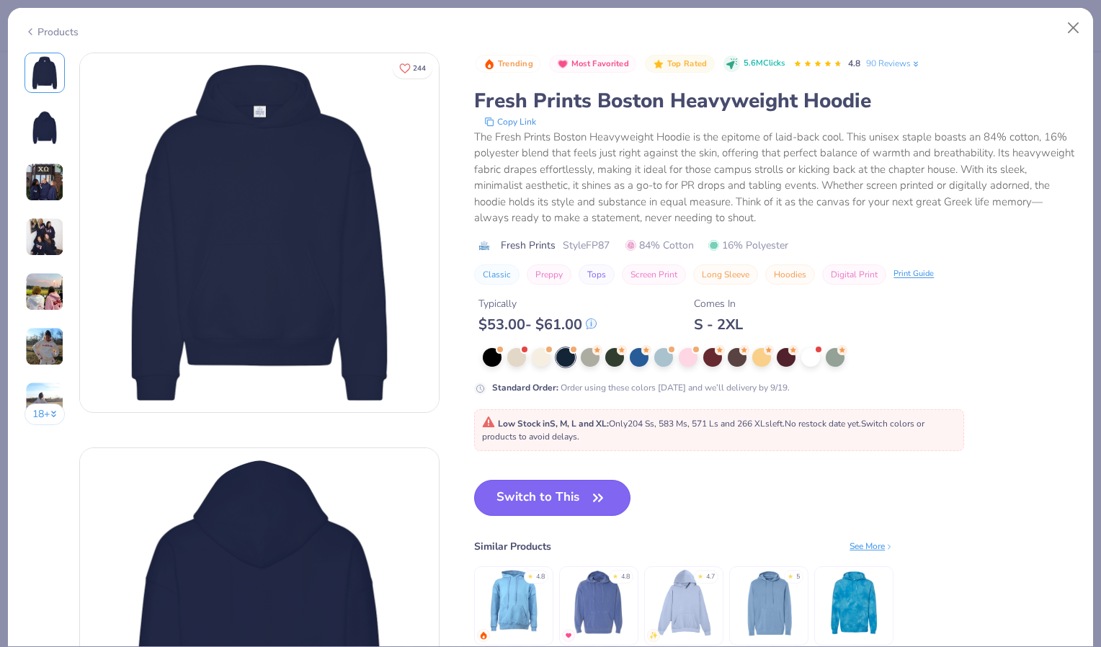
click at [570, 495] on button "Switch to This" at bounding box center [552, 498] width 156 height 36
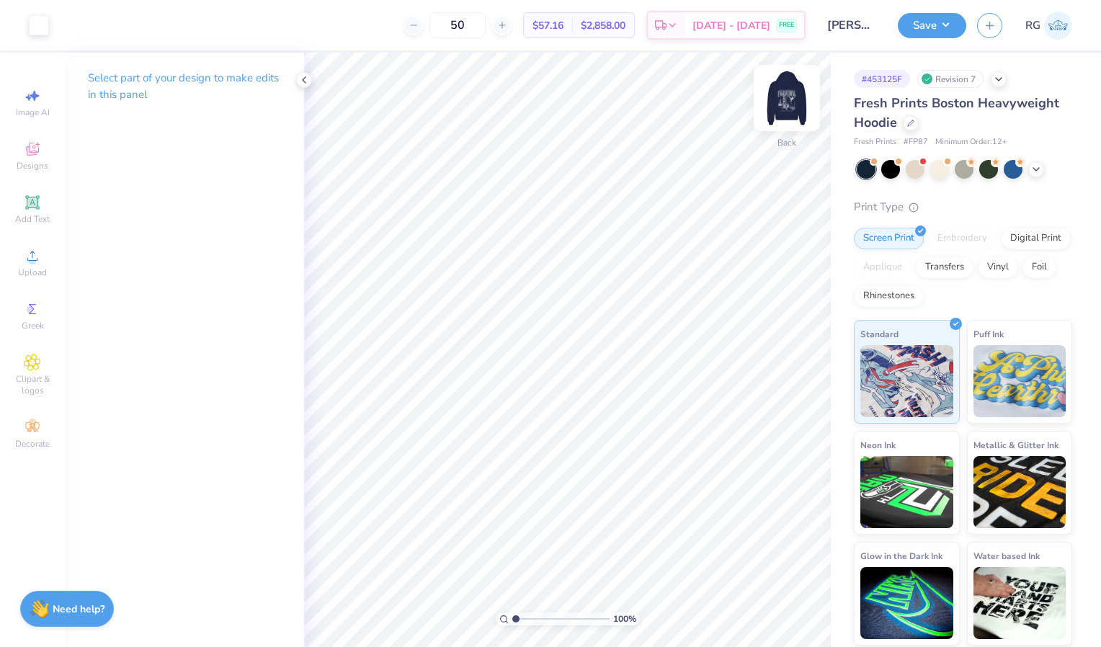
click at [799, 102] on img at bounding box center [787, 98] width 58 height 58
click at [910, 123] on icon at bounding box center [911, 122] width 6 height 6
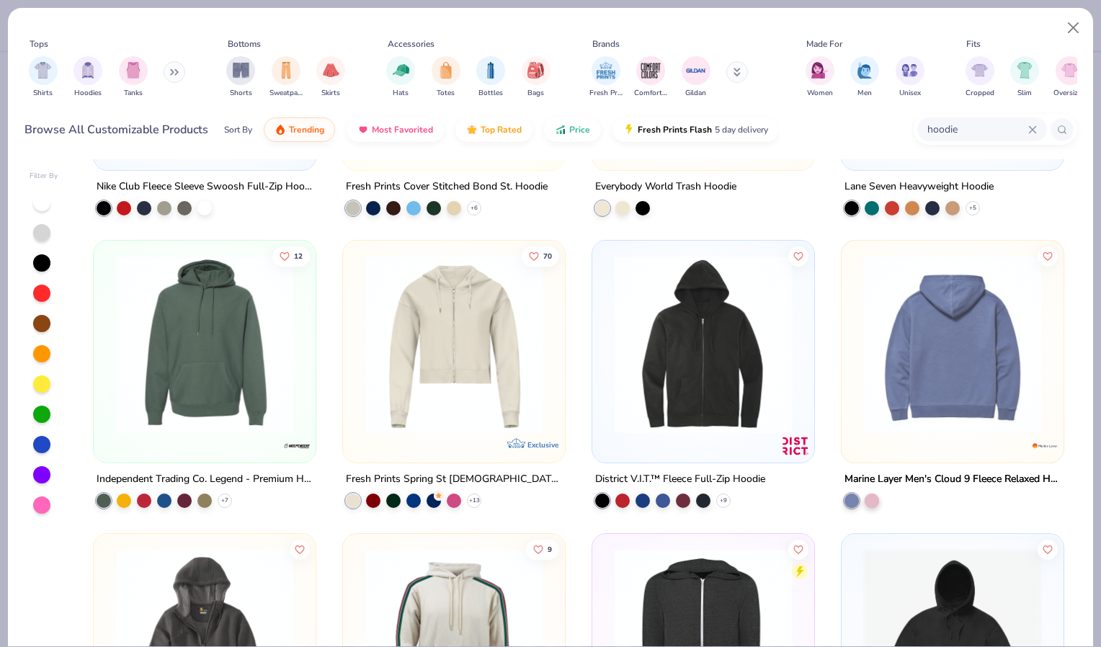
scroll to position [823, 0]
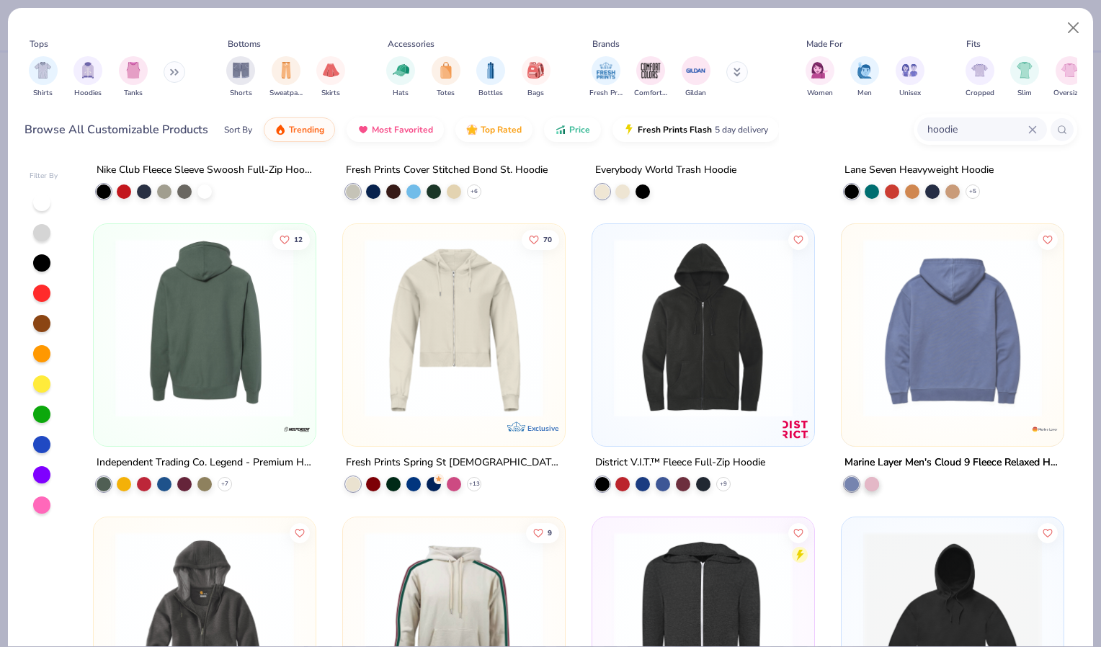
click at [109, 337] on img at bounding box center [12, 328] width 193 height 179
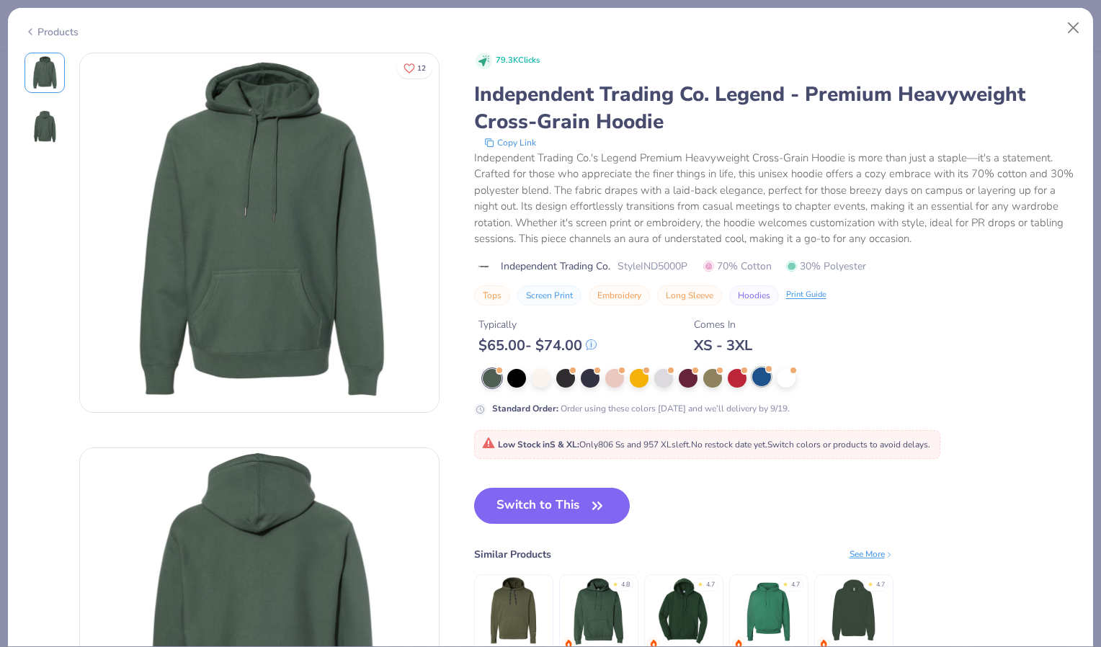
click at [762, 379] on div at bounding box center [762, 377] width 19 height 19
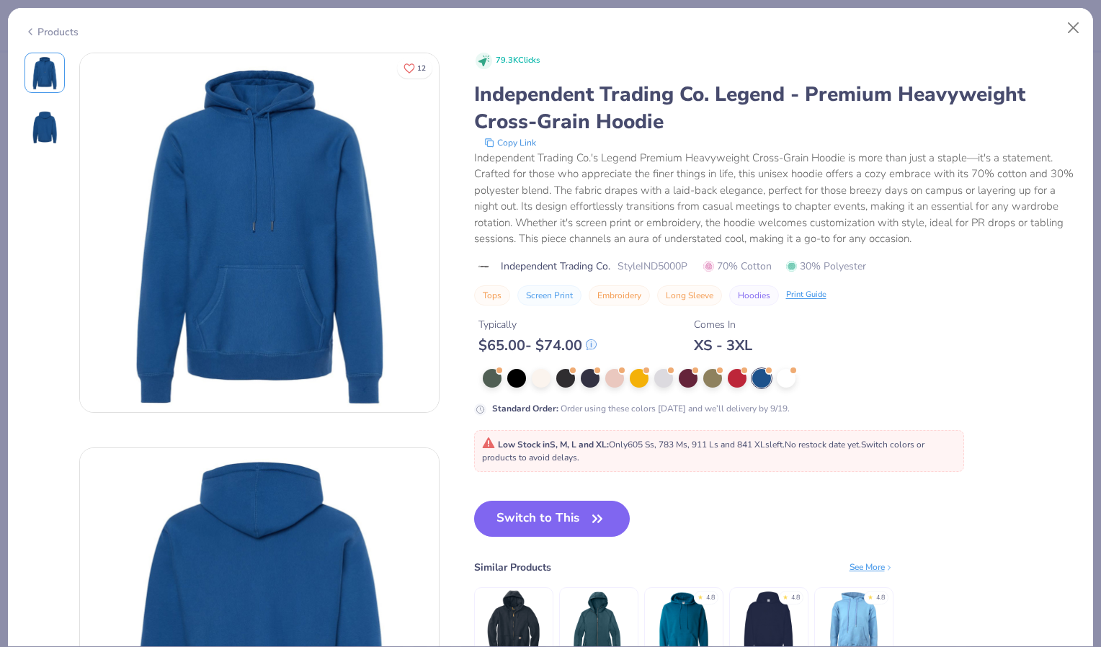
click at [37, 34] on div "Products" at bounding box center [52, 32] width 54 height 15
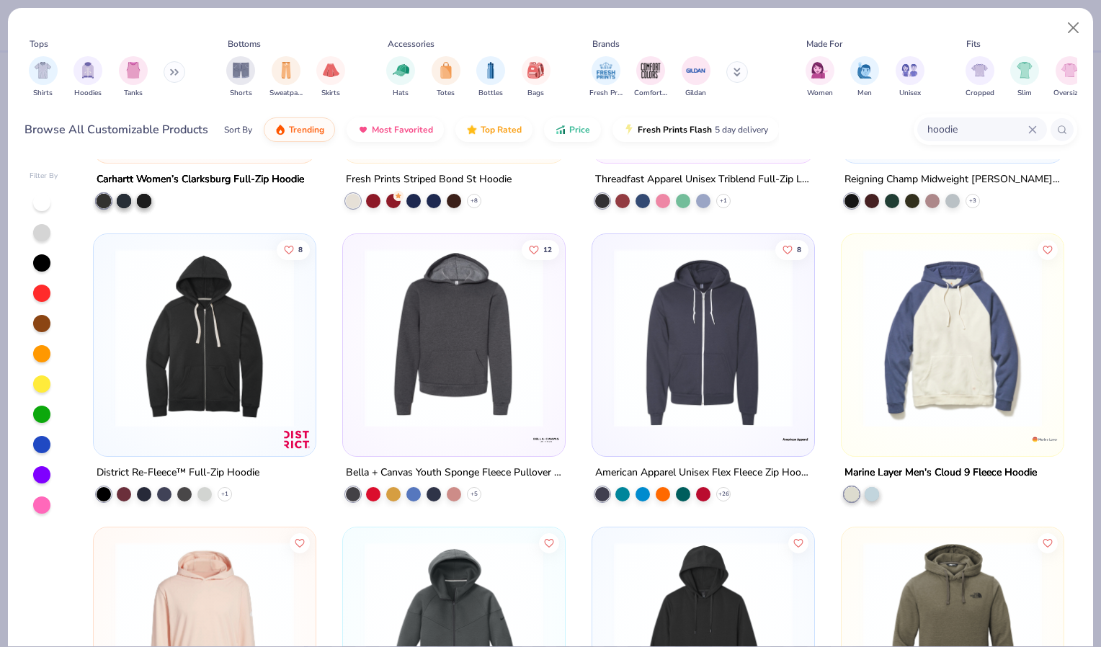
scroll to position [1639, 0]
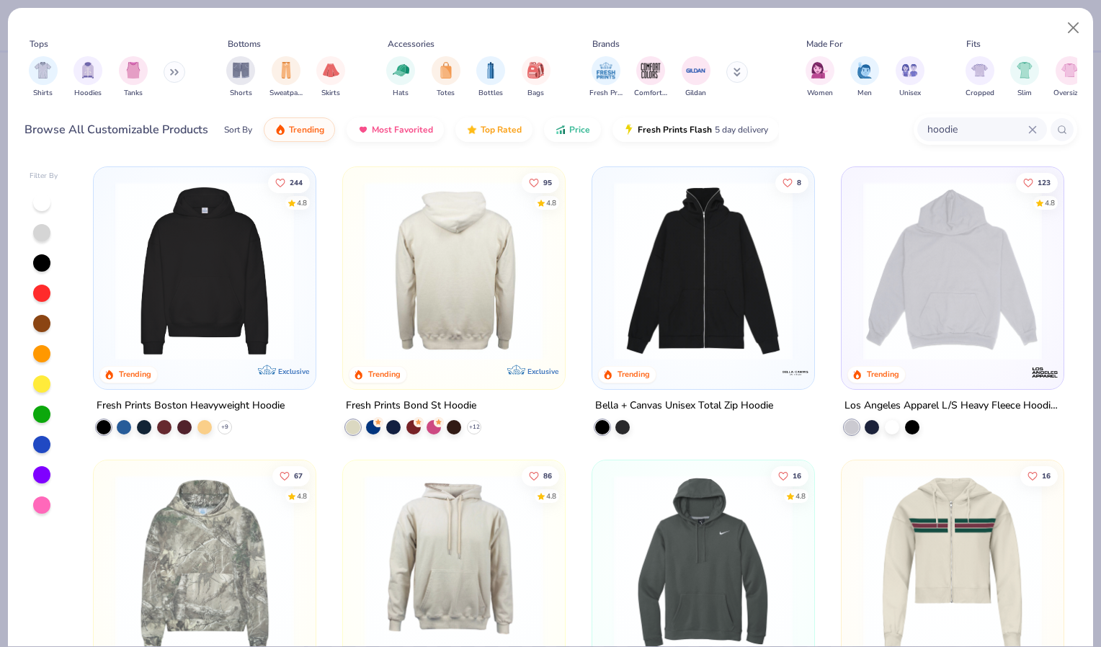
click at [358, 284] on img at bounding box center [260, 271] width 193 height 179
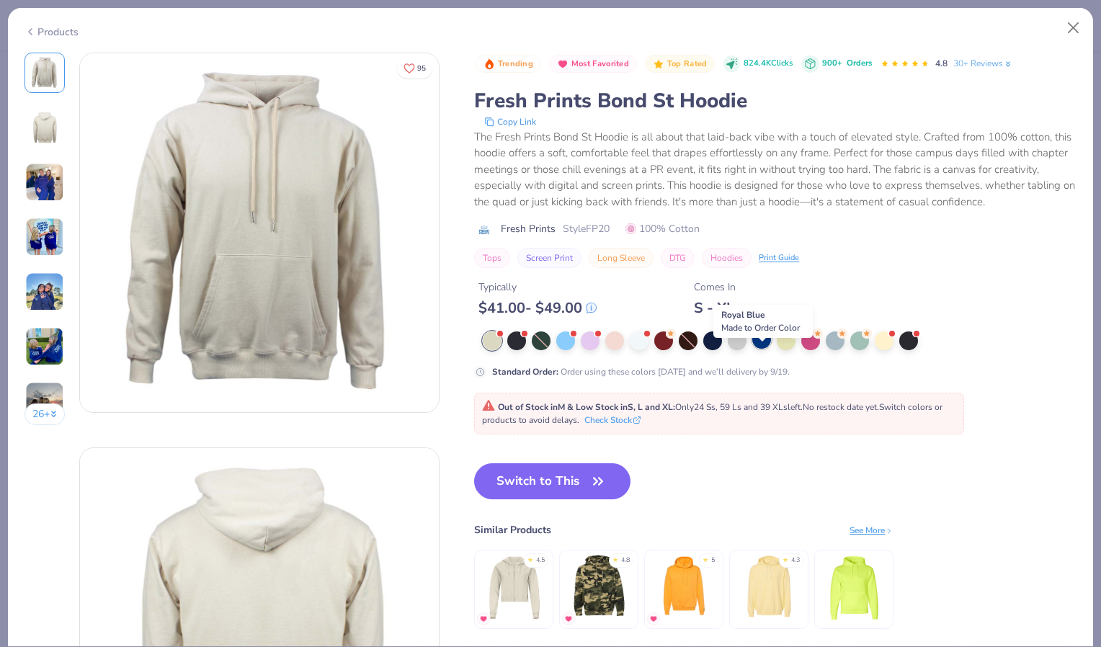
click at [763, 349] on div at bounding box center [762, 339] width 19 height 19
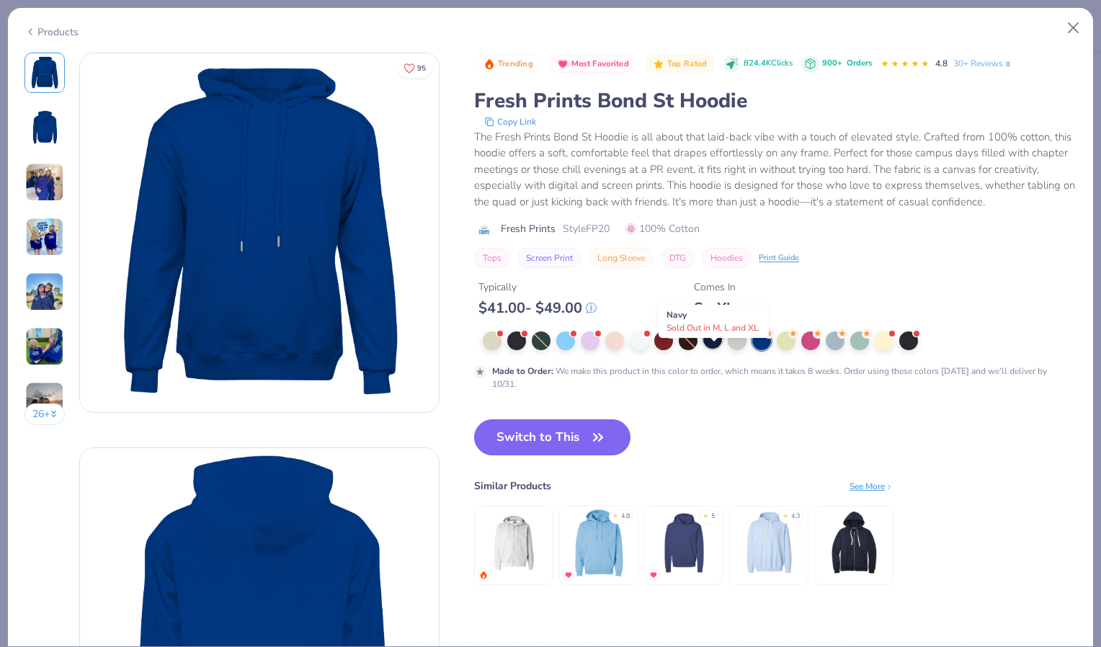
click at [706, 349] on div at bounding box center [713, 339] width 19 height 19
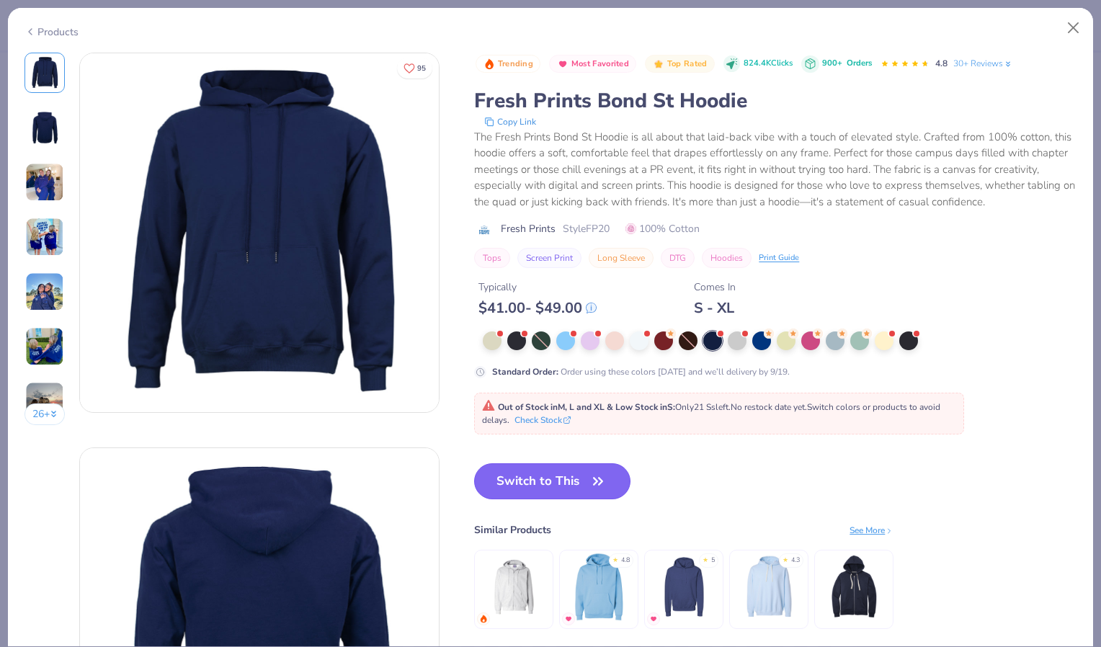
click at [583, 495] on button "Switch to This" at bounding box center [552, 482] width 156 height 36
click at [588, 500] on button "Switch to This" at bounding box center [552, 482] width 156 height 36
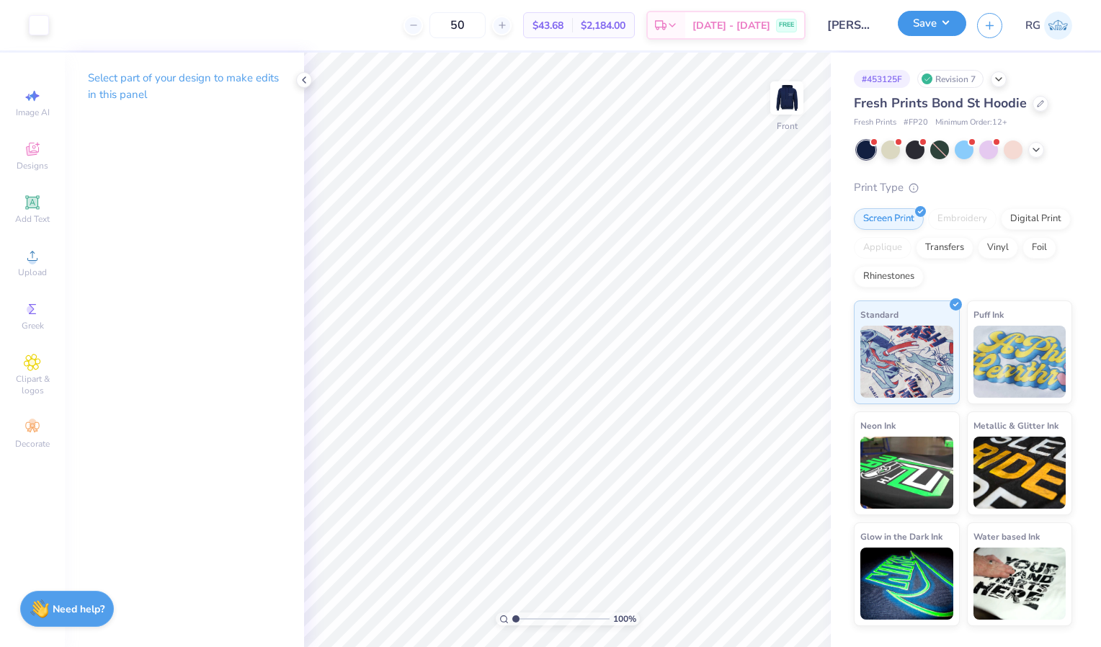
click at [941, 23] on button "Save" at bounding box center [932, 23] width 68 height 25
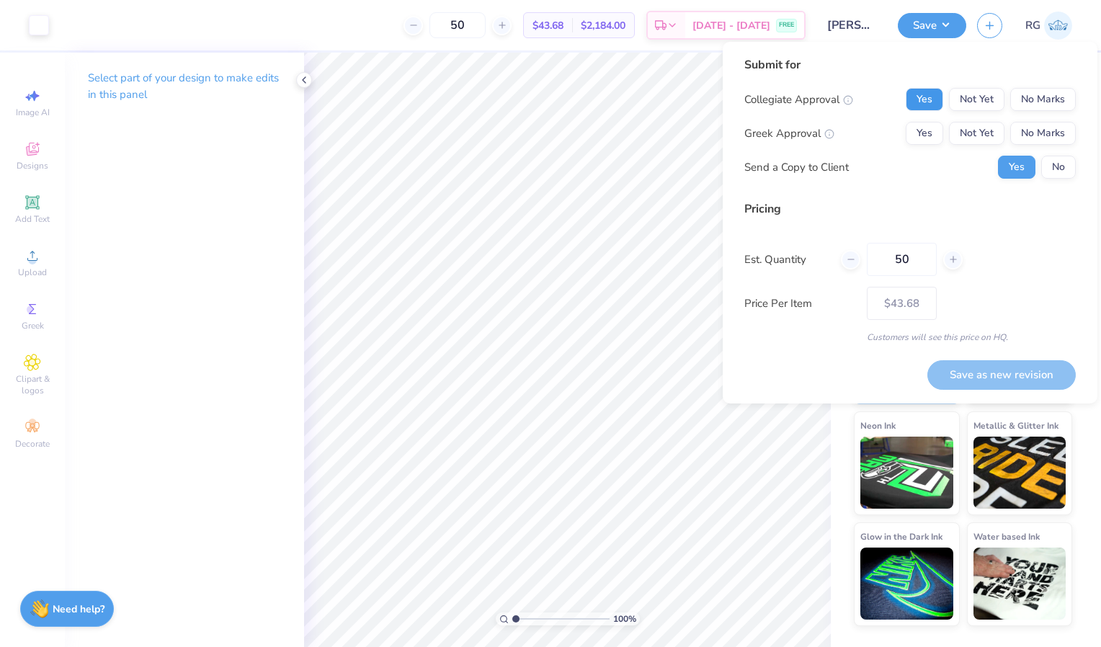
click at [930, 88] on button "Yes" at bounding box center [924, 99] width 37 height 23
click at [1039, 130] on button "No Marks" at bounding box center [1044, 133] width 66 height 23
click at [988, 366] on button "Save as new revision" at bounding box center [1002, 375] width 149 height 30
type input "$43.68"
